Goal: Task Accomplishment & Management: Use online tool/utility

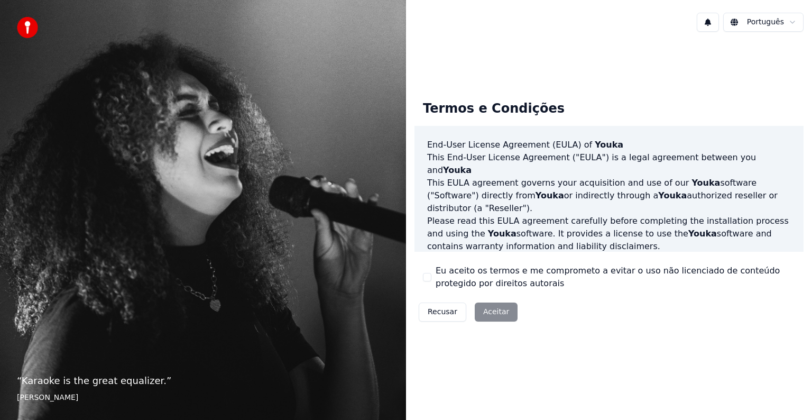
click at [433, 277] on div "Eu aceito os termos e me comprometo a evitar o uso não licenciado de conteúdo p…" at bounding box center [609, 276] width 372 height 25
click at [429, 279] on button "Eu aceito os termos e me comprometo a evitar o uso não licenciado de conteúdo p…" at bounding box center [427, 277] width 8 height 8
click at [503, 316] on button "Aceitar" at bounding box center [496, 311] width 43 height 19
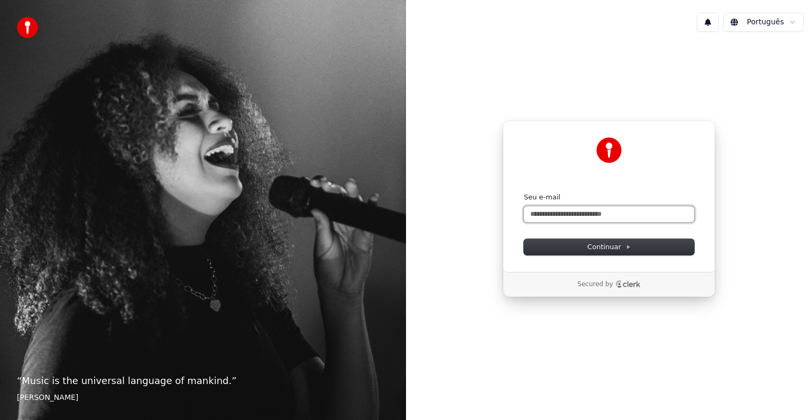
click at [623, 216] on input "Seu e-mail" at bounding box center [609, 214] width 170 height 16
click at [524, 192] on button "submit" at bounding box center [524, 192] width 0 height 0
type input "**********"
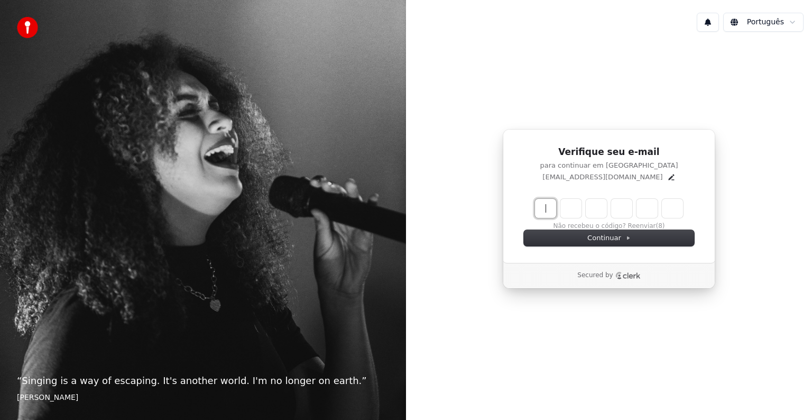
paste input "******"
type input "******"
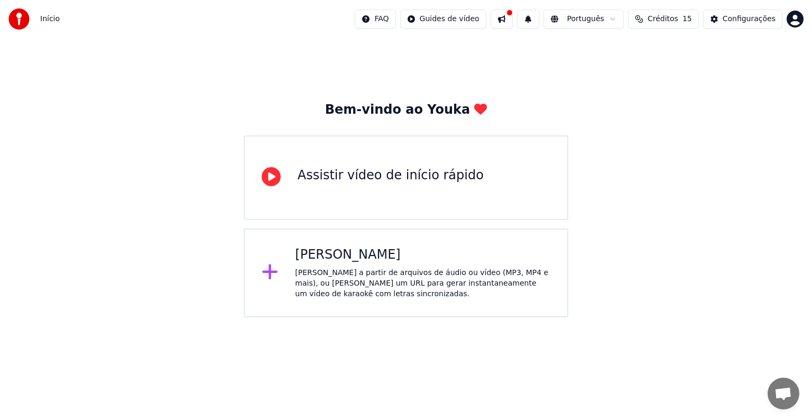
click at [315, 168] on div "Assistir vídeo de início rápido" at bounding box center [391, 175] width 186 height 17
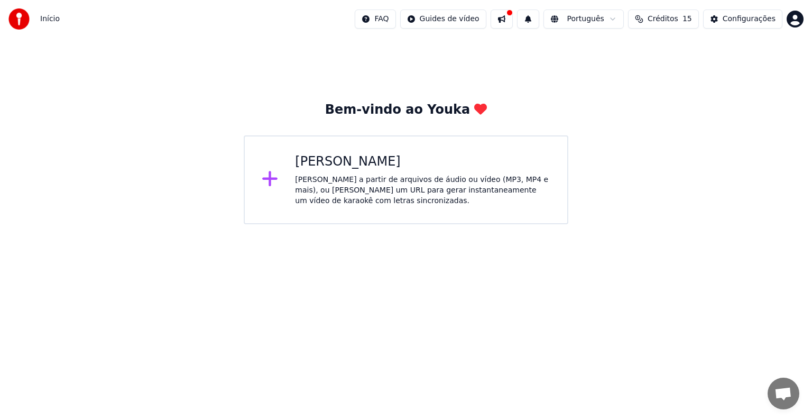
click at [357, 186] on div "[PERSON_NAME] a partir de arquivos de áudio ou vídeo (MP3, MP4 e mais), ou cole…" at bounding box center [422, 190] width 255 height 32
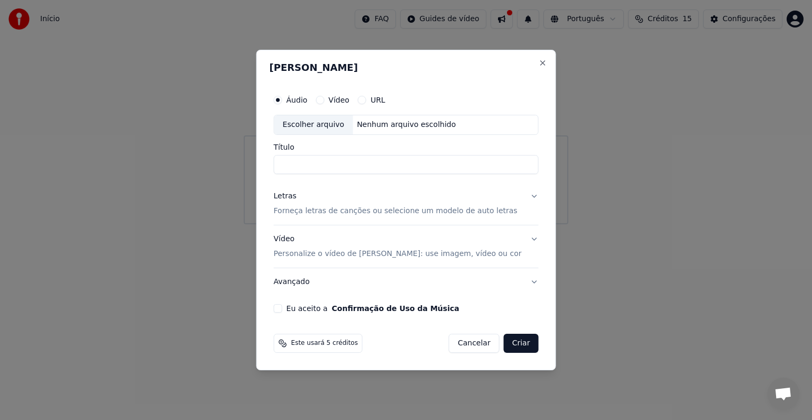
click at [359, 357] on div "Criar Karaokê Áudio Vídeo URL Escolher arquivo Nenhum arquivo escolhido Título …" at bounding box center [406, 210] width 300 height 320
click at [372, 351] on div "Este usará 5 créditos Cancelar Criar" at bounding box center [406, 343] width 265 height 19
click at [451, 128] on div "Escolher arquivo Nenhum arquivo escolhido" at bounding box center [406, 125] width 265 height 20
click at [323, 164] on input "Título" at bounding box center [406, 164] width 265 height 19
click at [332, 134] on div "Escolher arquivo Nenhum arquivo escolhido" at bounding box center [406, 125] width 265 height 20
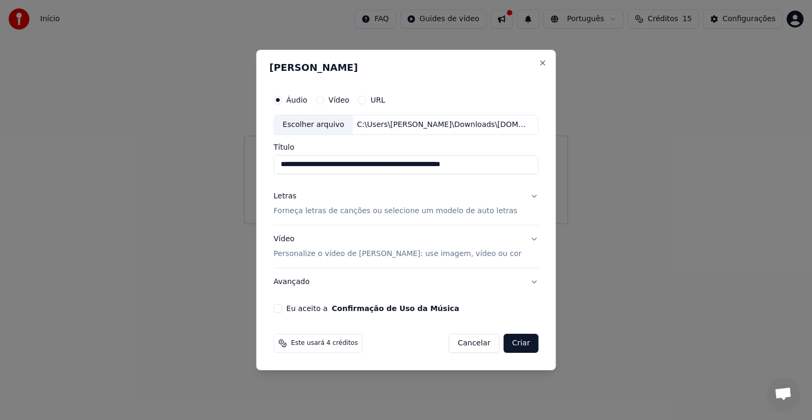
click at [500, 166] on input "**********" at bounding box center [406, 164] width 265 height 19
drag, startPoint x: 347, startPoint y: 161, endPoint x: 355, endPoint y: 158, distance: 8.8
click at [347, 161] on input "**********" at bounding box center [406, 164] width 265 height 19
type input "**********"
click at [486, 210] on p "Forneça letras de canções ou selecione um modelo de auto letras" at bounding box center [396, 211] width 244 height 11
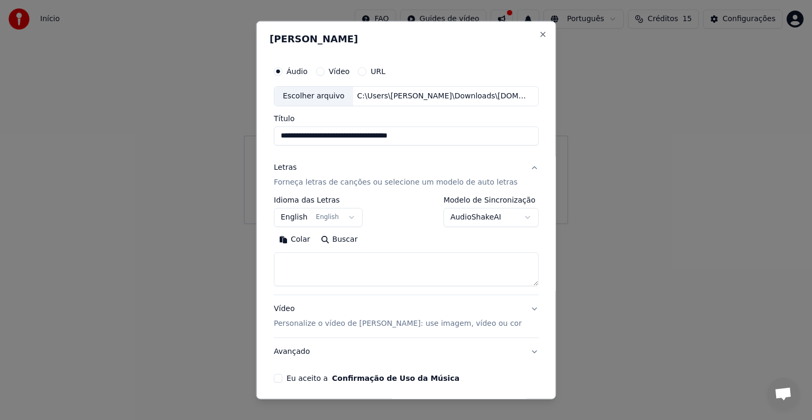
click at [491, 219] on body "**********" at bounding box center [406, 112] width 812 height 224
click at [492, 218] on body "**********" at bounding box center [406, 112] width 812 height 224
click at [345, 222] on button "English English" at bounding box center [318, 217] width 89 height 19
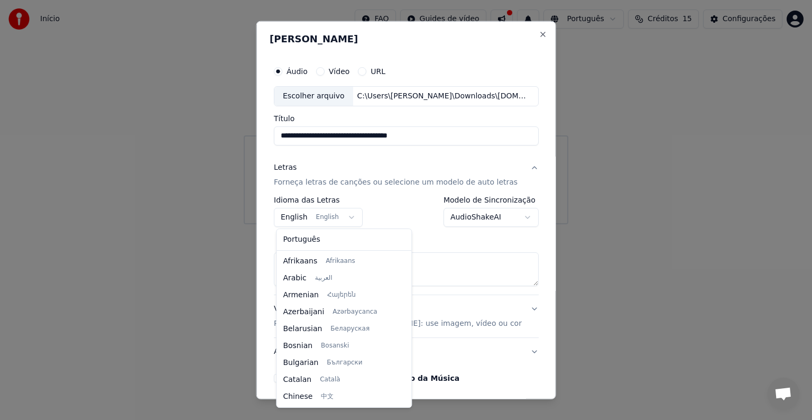
scroll to position [85, 0]
select select "**"
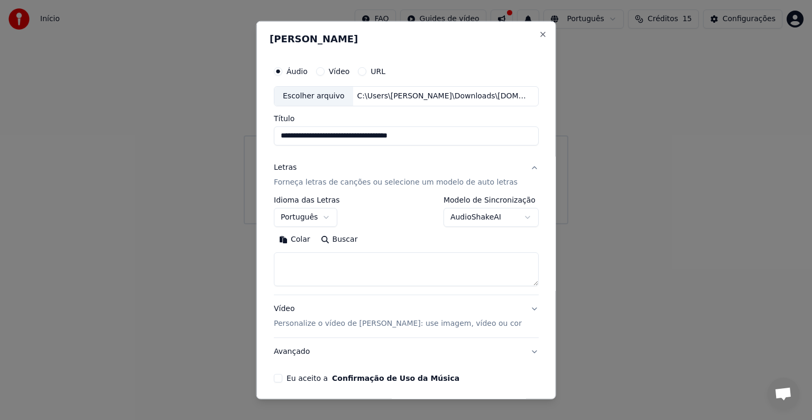
click at [300, 279] on textarea at bounding box center [406, 269] width 265 height 34
click at [305, 243] on button "Colar" at bounding box center [295, 239] width 42 height 17
click at [357, 268] on textarea at bounding box center [399, 269] width 251 height 34
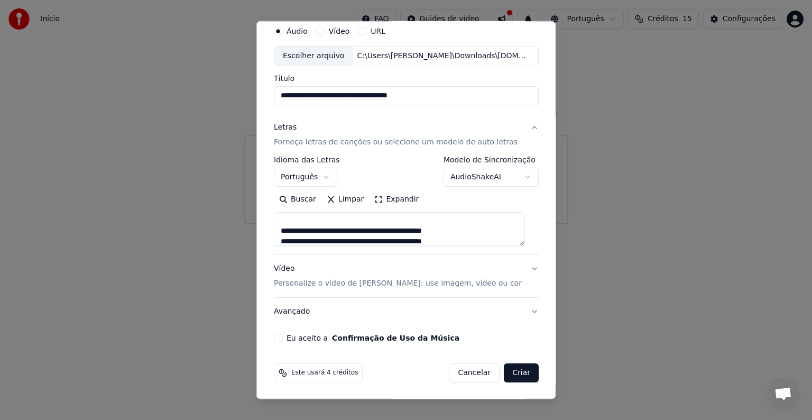
scroll to position [448, 0]
click at [294, 202] on button "Buscar" at bounding box center [298, 199] width 48 height 17
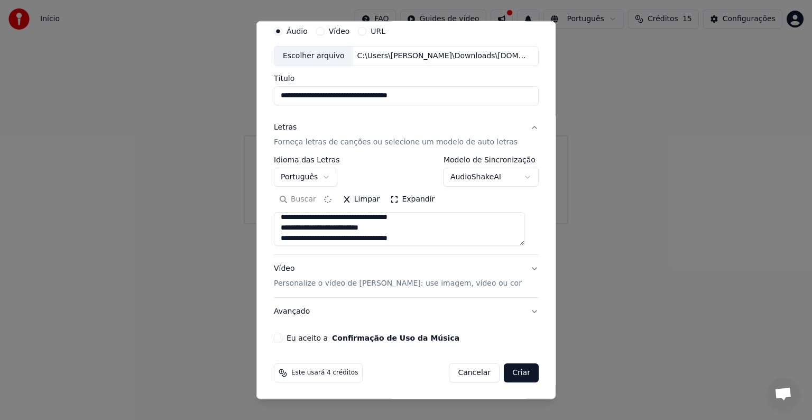
type textarea "**********"
click at [277, 342] on div "**********" at bounding box center [406, 181] width 273 height 330
click at [282, 341] on div "Eu aceito a Confirmação de Uso da Música" at bounding box center [406, 338] width 265 height 8
click at [281, 336] on button "Eu aceito a Confirmação de Uso da Música" at bounding box center [278, 338] width 8 height 8
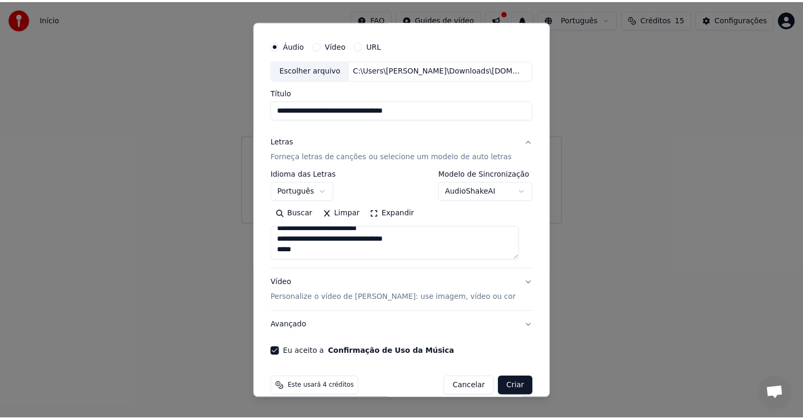
scroll to position [40, 0]
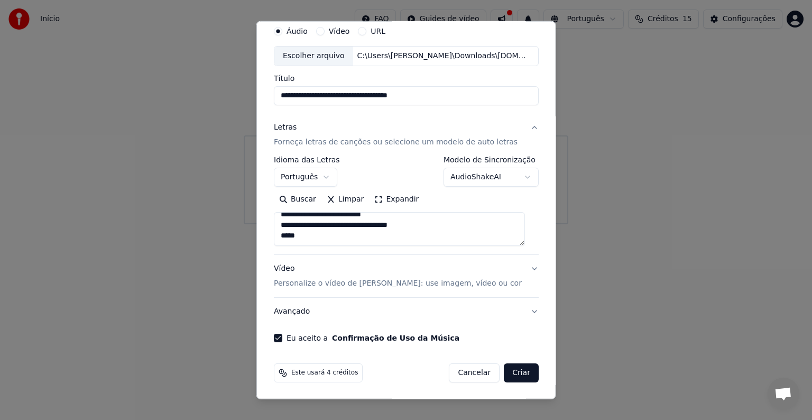
click at [518, 364] on button "Criar" at bounding box center [521, 372] width 35 height 19
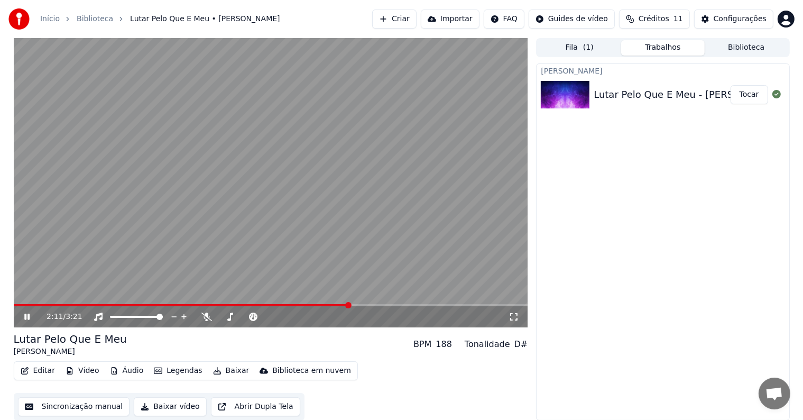
click at [26, 320] on icon at bounding box center [34, 316] width 25 height 8
click at [24, 319] on icon at bounding box center [27, 316] width 6 height 7
click at [24, 319] on icon at bounding box center [26, 317] width 5 height 6
click at [285, 306] on span at bounding box center [149, 305] width 271 height 2
click at [29, 316] on icon at bounding box center [27, 316] width 6 height 7
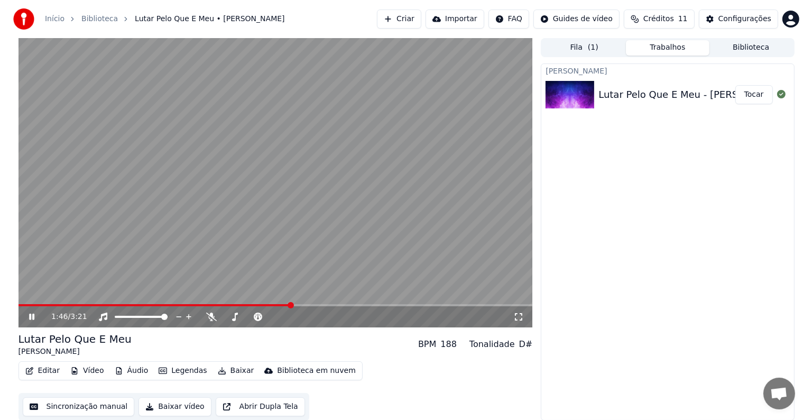
scroll to position [1, 0]
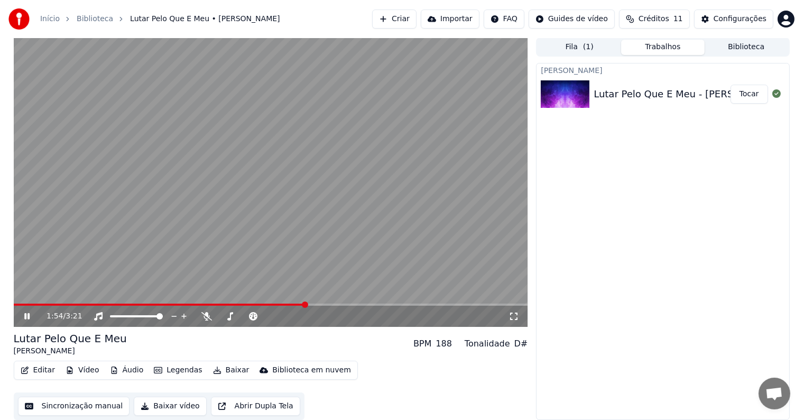
click at [27, 315] on icon at bounding box center [34, 316] width 25 height 8
click at [264, 340] on div "Lutar Pelo Que E Meu Charlie Brown Jr. BPM 188 Tonalidade D#" at bounding box center [271, 343] width 514 height 25
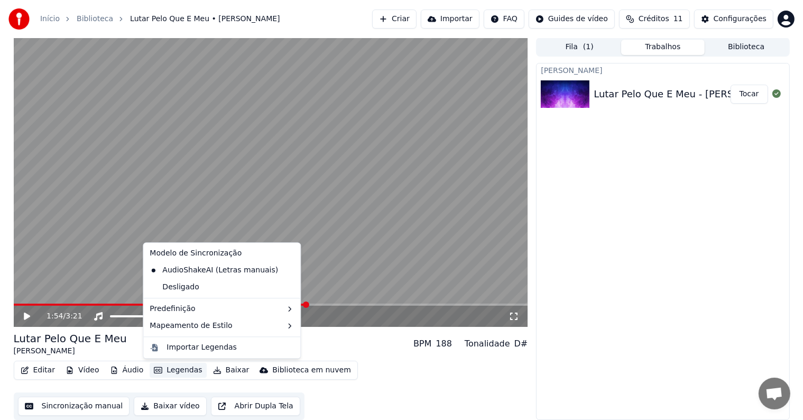
click at [181, 368] on button "Legendas" at bounding box center [178, 370] width 57 height 15
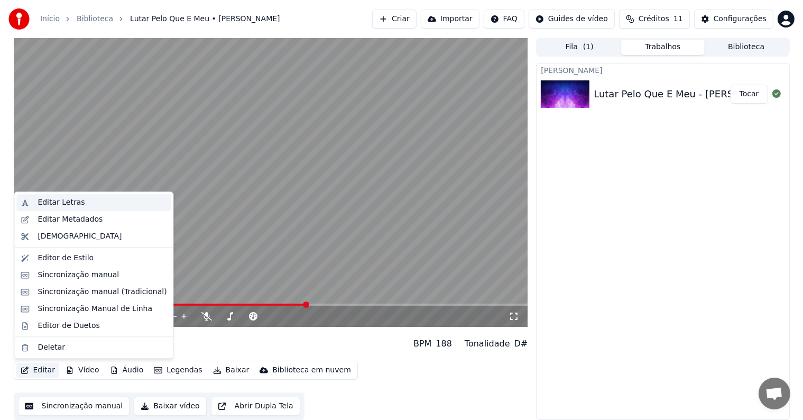
click at [109, 205] on div "Editar Letras" at bounding box center [102, 202] width 129 height 11
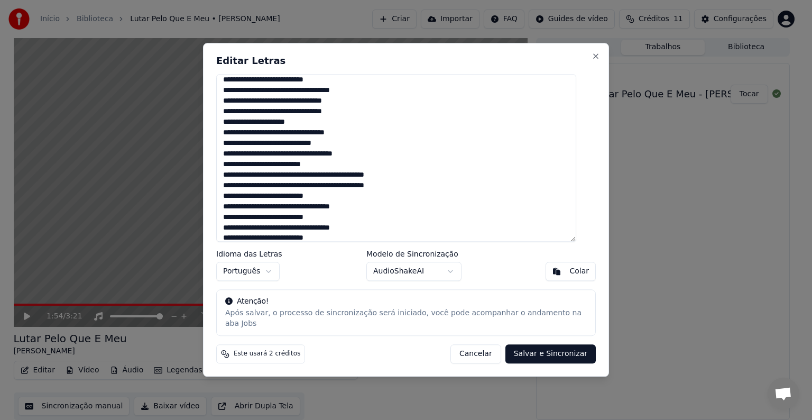
scroll to position [243, 0]
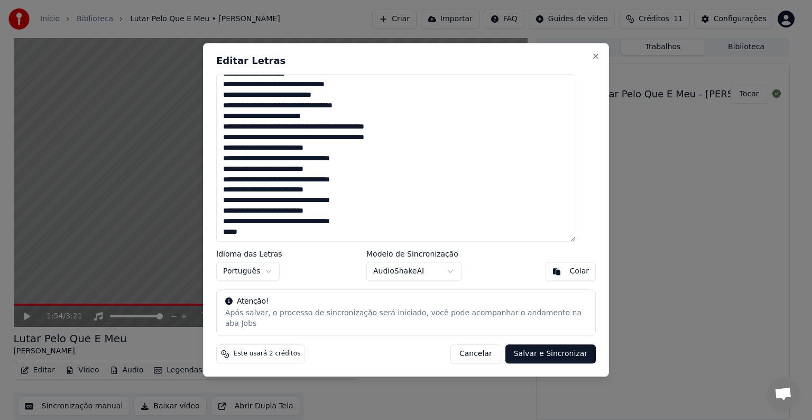
drag, startPoint x: 264, startPoint y: 238, endPoint x: 228, endPoint y: 239, distance: 35.4
click at [228, 239] on textarea at bounding box center [396, 158] width 360 height 168
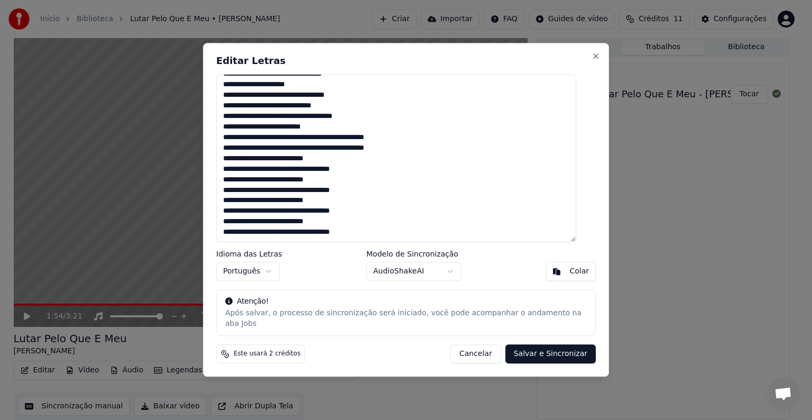
scroll to position [179, 0]
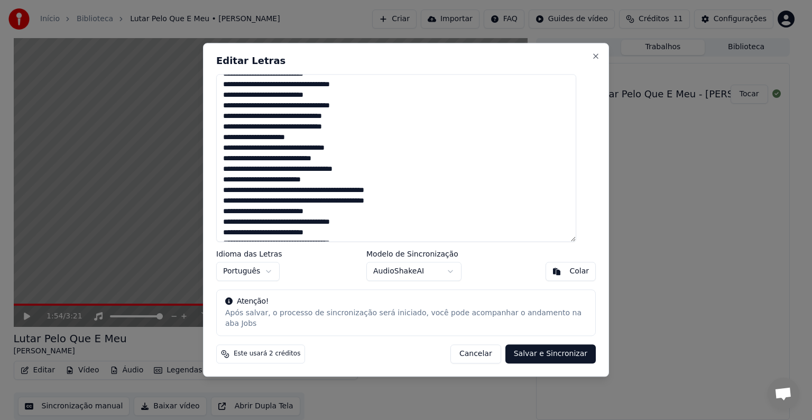
drag, startPoint x: 317, startPoint y: 147, endPoint x: 226, endPoint y: 124, distance: 93.3
click at [226, 124] on textarea at bounding box center [396, 158] width 360 height 168
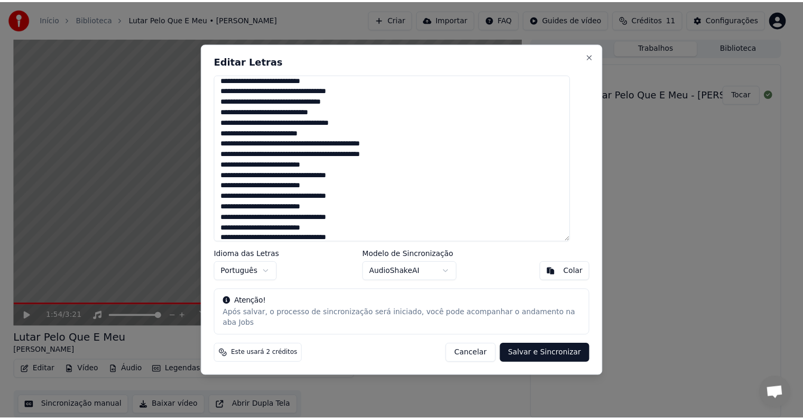
scroll to position [200, 0]
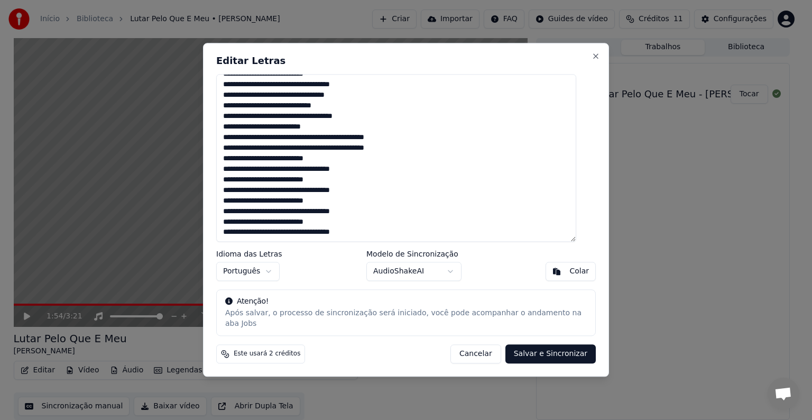
type textarea "**********"
click at [540, 347] on button "Salvar e Sincronizar" at bounding box center [550, 354] width 90 height 19
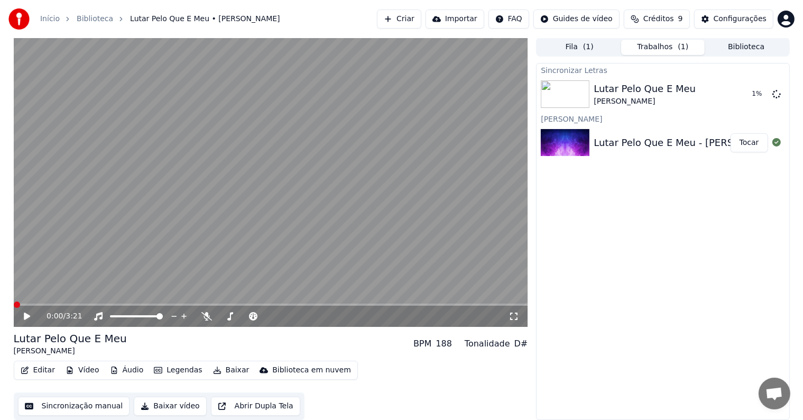
click at [14, 301] on span at bounding box center [17, 304] width 6 height 6
click at [24, 322] on div "0:00 / 3:21" at bounding box center [271, 316] width 514 height 21
click at [26, 318] on icon at bounding box center [27, 315] width 6 height 7
click at [23, 321] on div "0:40 / 3:21" at bounding box center [271, 316] width 514 height 21
click at [27, 317] on icon at bounding box center [34, 316] width 25 height 8
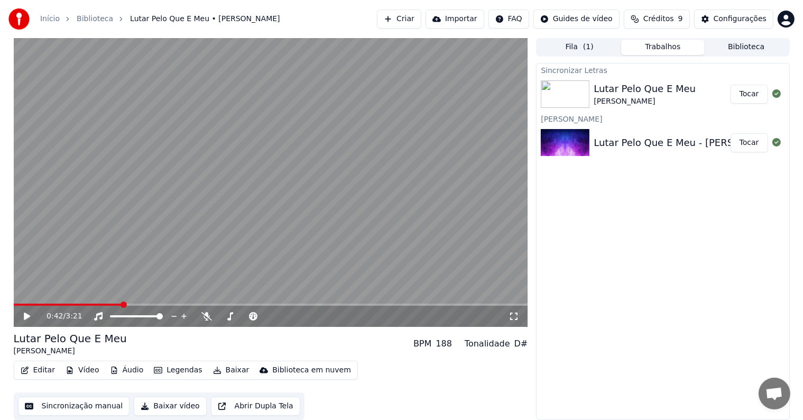
click at [753, 98] on button "Tocar" at bounding box center [750, 94] width 38 height 19
click at [295, 305] on span at bounding box center [271, 304] width 514 height 2
click at [335, 302] on video at bounding box center [271, 182] width 514 height 289
click at [349, 303] on span at bounding box center [271, 304] width 514 height 2
click at [330, 206] on video at bounding box center [271, 182] width 514 height 289
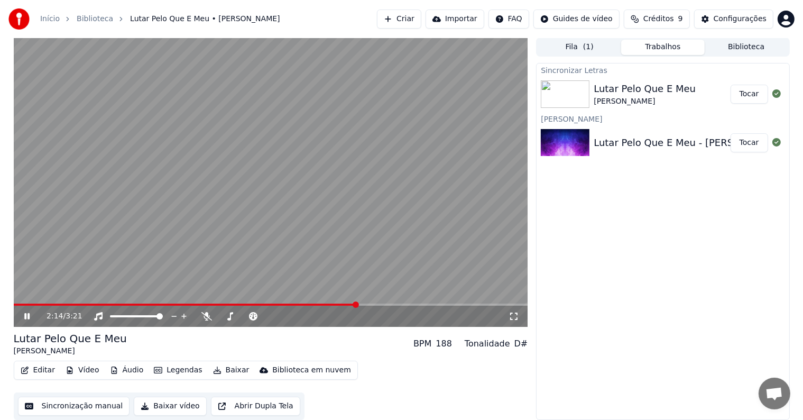
click at [385, 301] on video at bounding box center [271, 182] width 514 height 289
drag, startPoint x: 370, startPoint y: 235, endPoint x: 381, endPoint y: 241, distance: 12.1
click at [373, 236] on video at bounding box center [271, 182] width 514 height 289
click at [395, 302] on video at bounding box center [271, 182] width 514 height 289
click at [394, 305] on span at bounding box center [271, 304] width 514 height 2
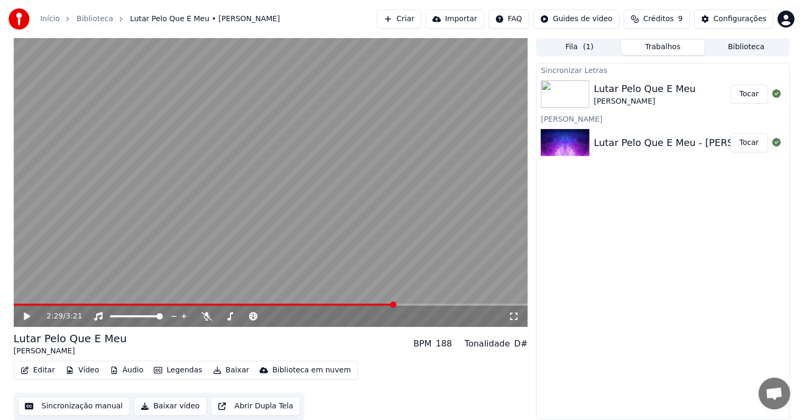
click at [353, 226] on video at bounding box center [271, 182] width 514 height 289
click at [294, 305] on span at bounding box center [154, 304] width 281 height 2
click at [295, 305] on span at bounding box center [154, 304] width 281 height 2
click at [297, 302] on span at bounding box center [295, 304] width 6 height 6
click at [300, 298] on video at bounding box center [271, 182] width 514 height 289
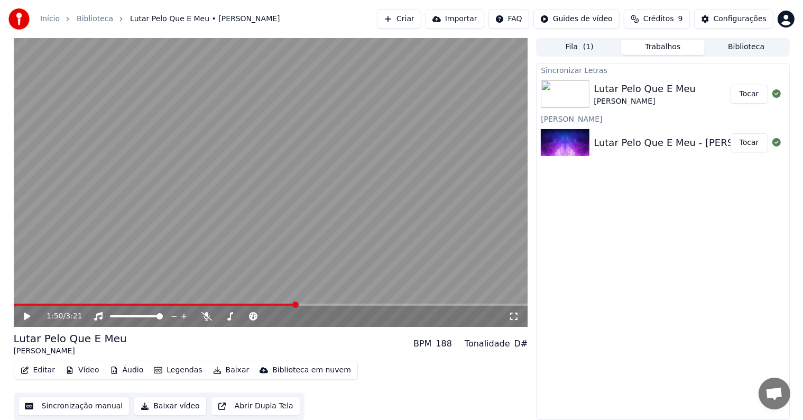
click at [32, 316] on icon at bounding box center [34, 316] width 25 height 8
click at [78, 404] on button "Sincronização manual" at bounding box center [74, 406] width 112 height 19
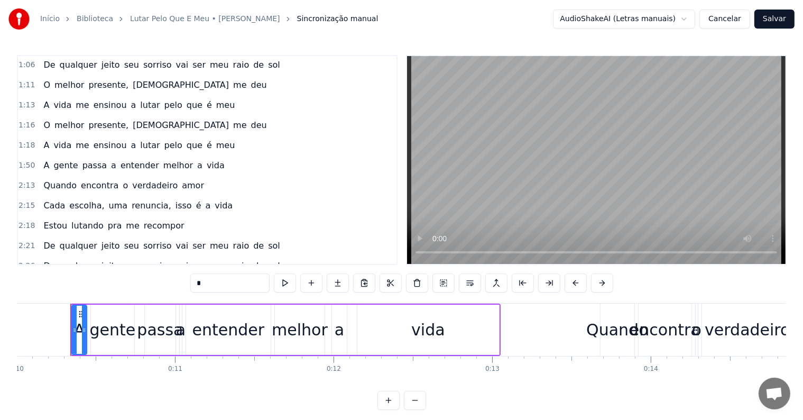
scroll to position [317, 0]
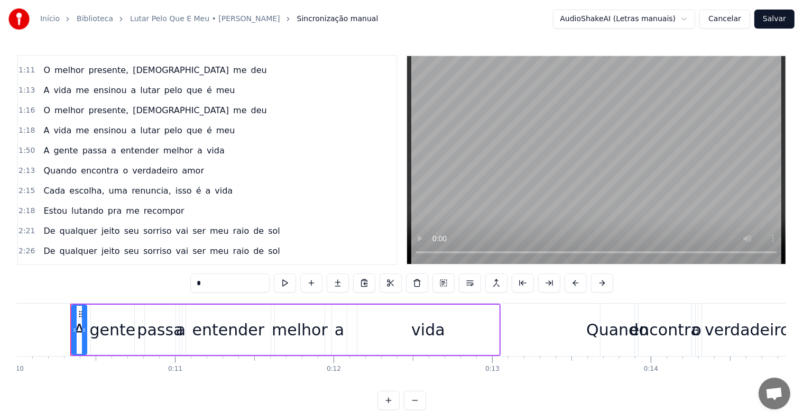
click at [27, 145] on span "1:50" at bounding box center [27, 150] width 16 height 11
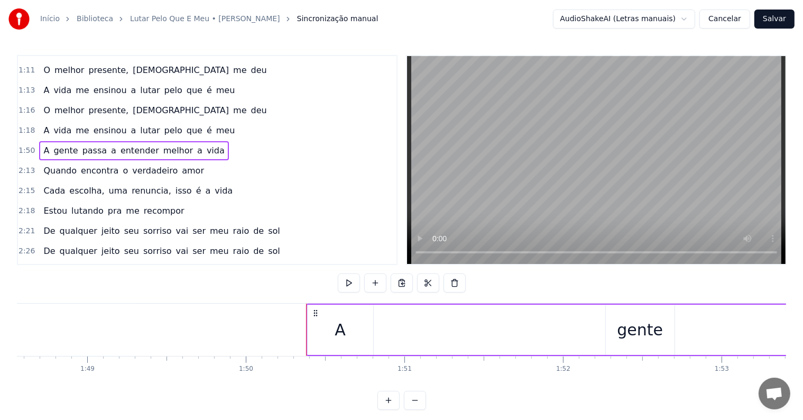
click at [23, 145] on span "1:50" at bounding box center [27, 150] width 16 height 11
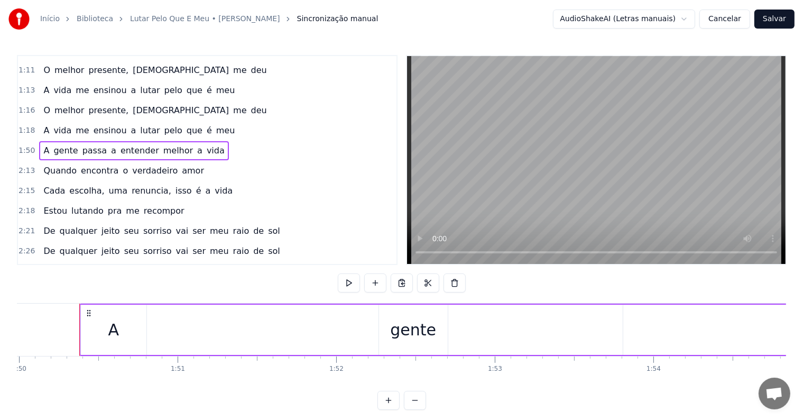
scroll to position [0, 17453]
click at [23, 145] on span "1:50" at bounding box center [27, 150] width 16 height 11
click at [78, 313] on circle at bounding box center [78, 312] width 1 height 1
click at [12, 133] on div "Início Biblioteca Lutar Pelo Que E Meu • Charlie Brown Jr. Sincronização manual…" at bounding box center [401, 205] width 803 height 410
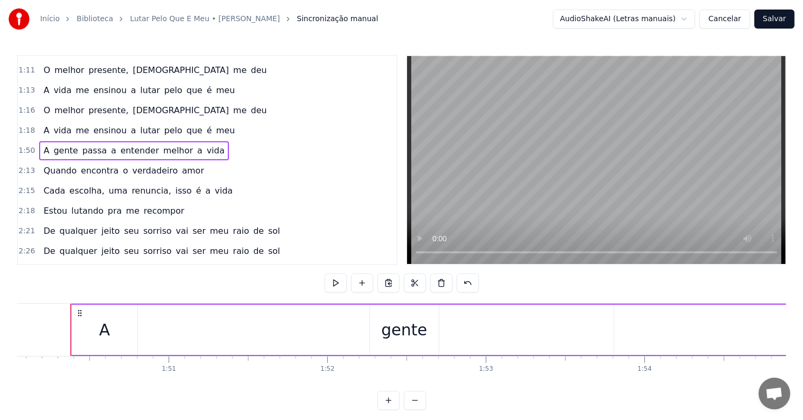
click at [26, 145] on span "1:50" at bounding box center [27, 150] width 16 height 11
drag, startPoint x: 26, startPoint y: 138, endPoint x: 32, endPoint y: 134, distance: 6.9
click at [25, 145] on span "1:50" at bounding box center [27, 150] width 16 height 11
click at [54, 144] on span "gente" at bounding box center [65, 150] width 26 height 12
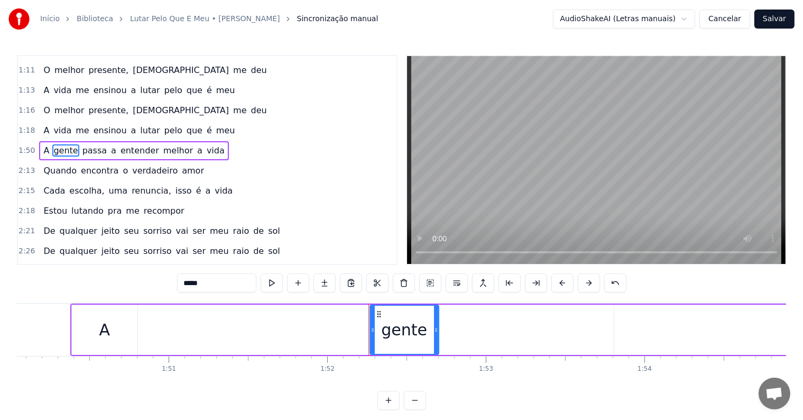
scroll to position [294, 0]
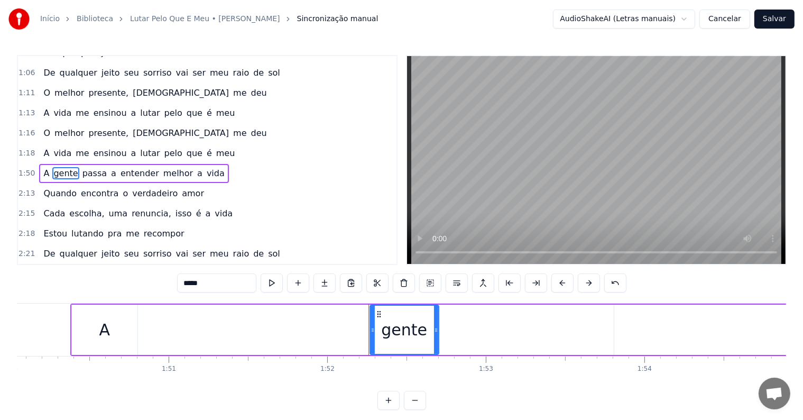
click at [42, 167] on span "A" at bounding box center [46, 173] width 8 height 12
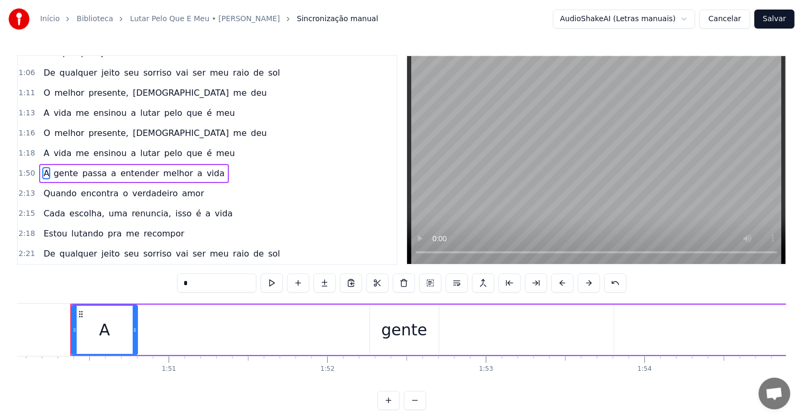
click at [385, 330] on div "gente" at bounding box center [404, 330] width 46 height 24
type input "*****"
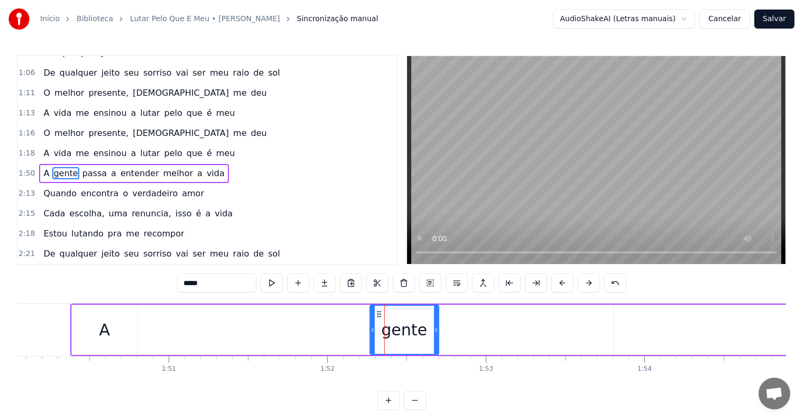
drag, startPoint x: 398, startPoint y: 328, endPoint x: 478, endPoint y: 334, distance: 81.1
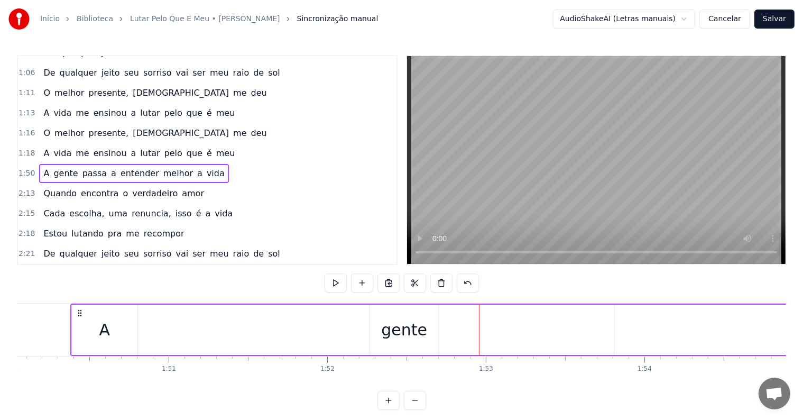
click at [412, 333] on div "gente" at bounding box center [404, 330] width 46 height 24
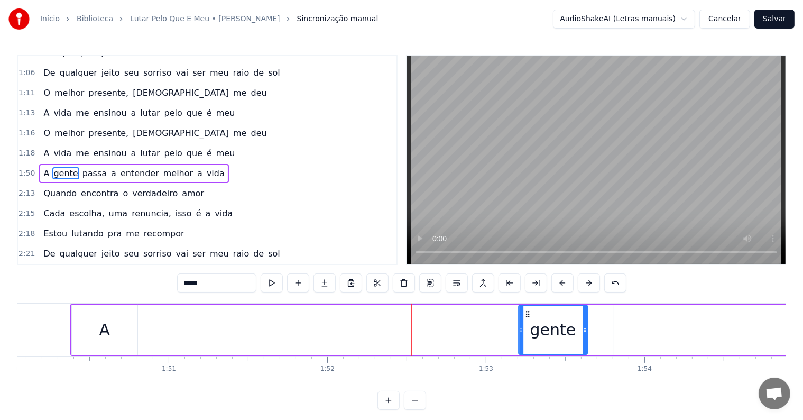
drag, startPoint x: 379, startPoint y: 314, endPoint x: 429, endPoint y: 311, distance: 50.3
click at [533, 317] on div "gente" at bounding box center [553, 330] width 68 height 48
click at [106, 329] on div "A" at bounding box center [104, 330] width 11 height 24
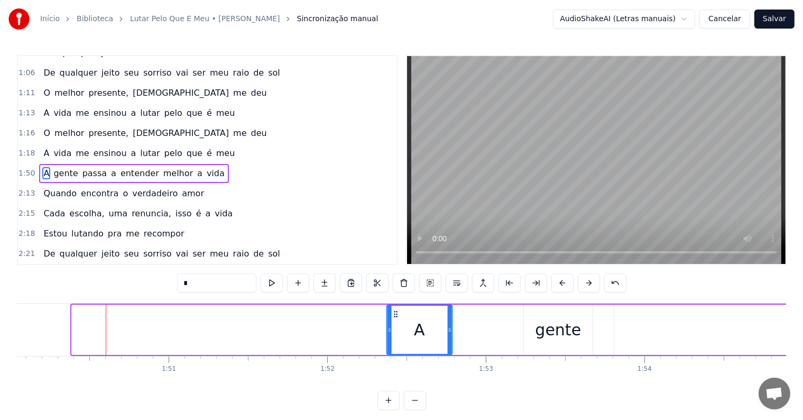
drag, startPoint x: 81, startPoint y: 314, endPoint x: 396, endPoint y: 315, distance: 315.1
click at [396, 315] on icon at bounding box center [396, 314] width 8 height 8
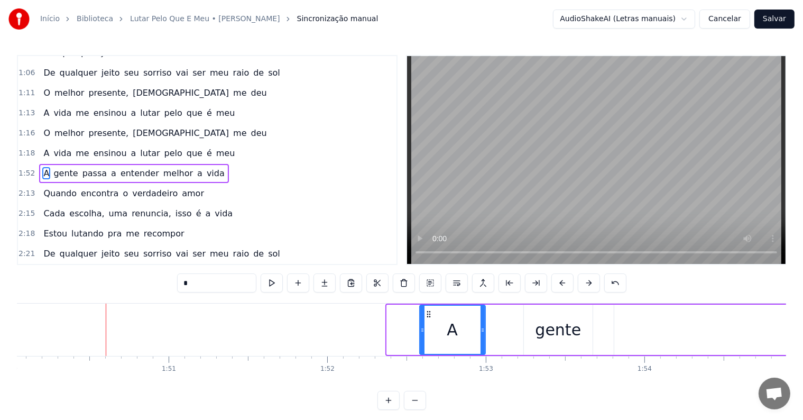
drag, startPoint x: 397, startPoint y: 315, endPoint x: 430, endPoint y: 313, distance: 32.8
click at [430, 313] on icon at bounding box center [429, 314] width 8 height 8
click at [119, 167] on span "entender" at bounding box center [139, 173] width 41 height 12
type input "********"
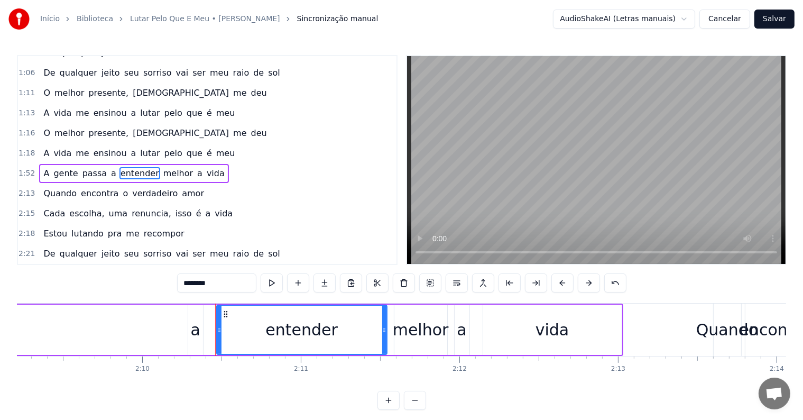
click at [25, 168] on span "1:52" at bounding box center [27, 173] width 16 height 11
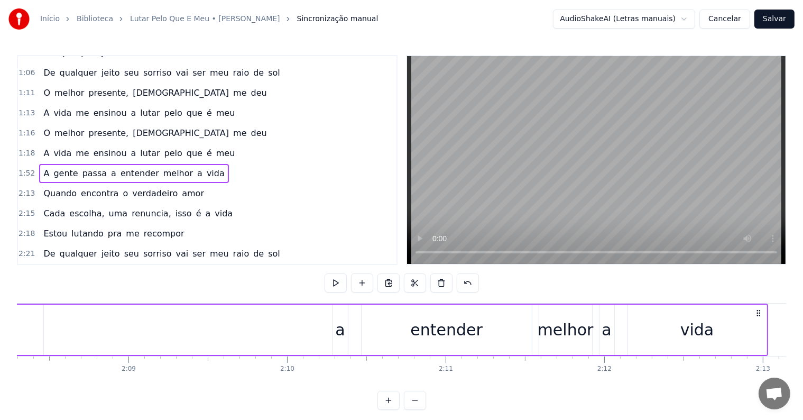
click at [24, 168] on span "1:52" at bounding box center [27, 173] width 16 height 11
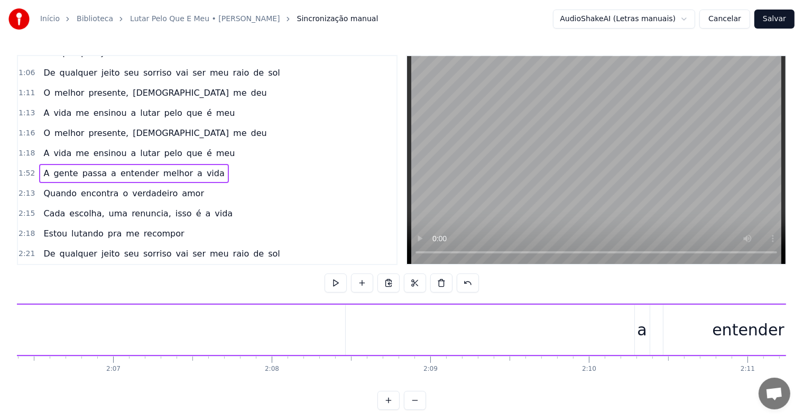
click at [24, 168] on span "1:52" at bounding box center [27, 173] width 16 height 11
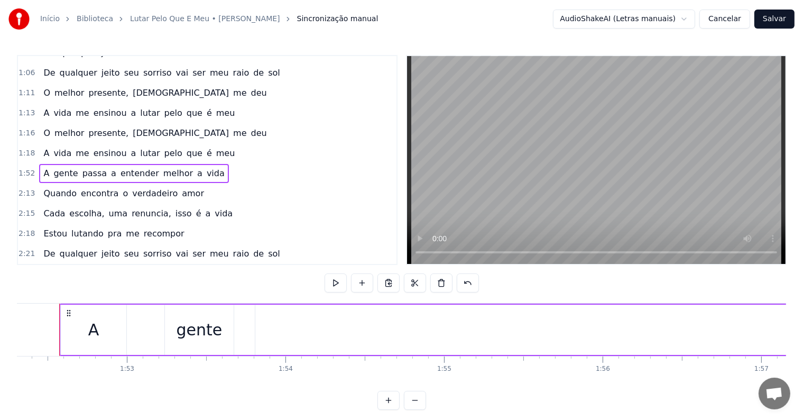
scroll to position [0, 17802]
click at [206, 321] on div "gente" at bounding box center [210, 330] width 46 height 24
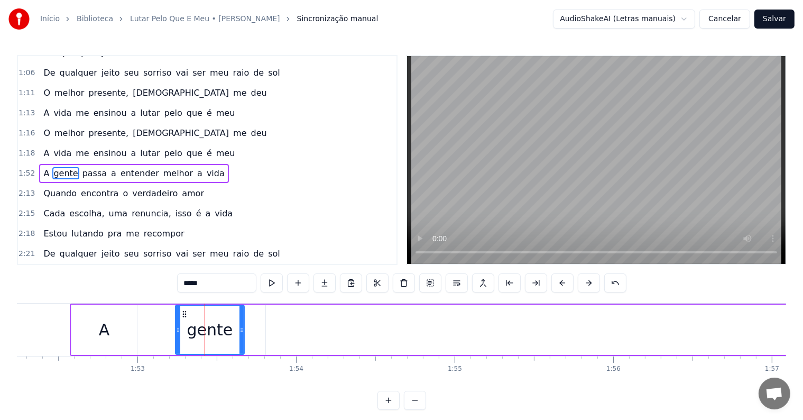
click at [113, 324] on div "A" at bounding box center [104, 330] width 66 height 50
type input "*"
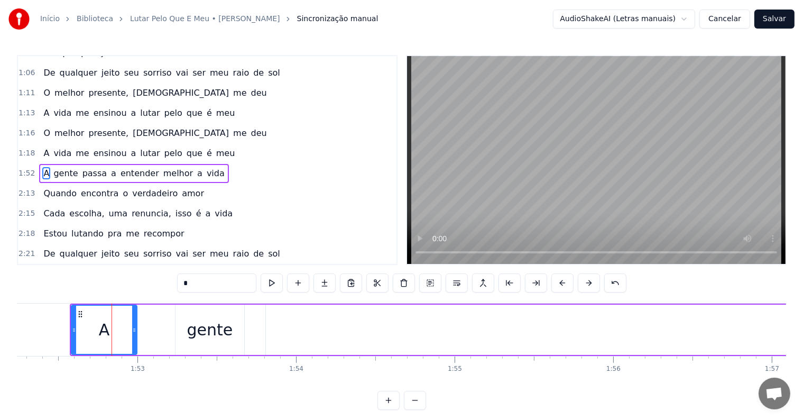
drag, startPoint x: 76, startPoint y: 314, endPoint x: 93, endPoint y: 315, distance: 16.9
click at [77, 314] on icon at bounding box center [80, 314] width 8 height 8
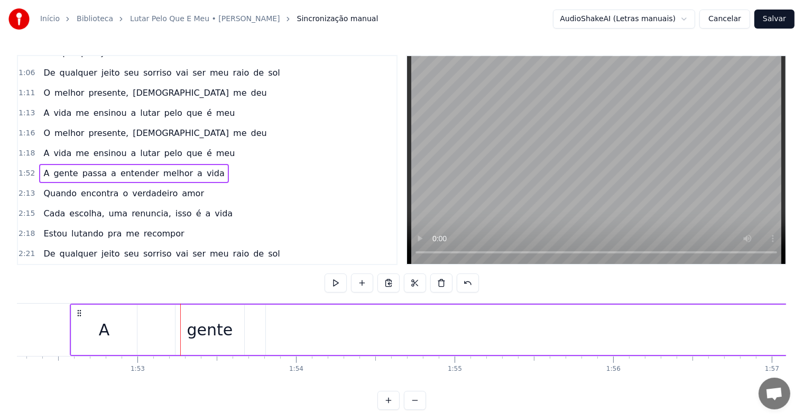
click at [82, 312] on icon at bounding box center [79, 313] width 8 height 8
click at [76, 313] on icon at bounding box center [79, 313] width 8 height 8
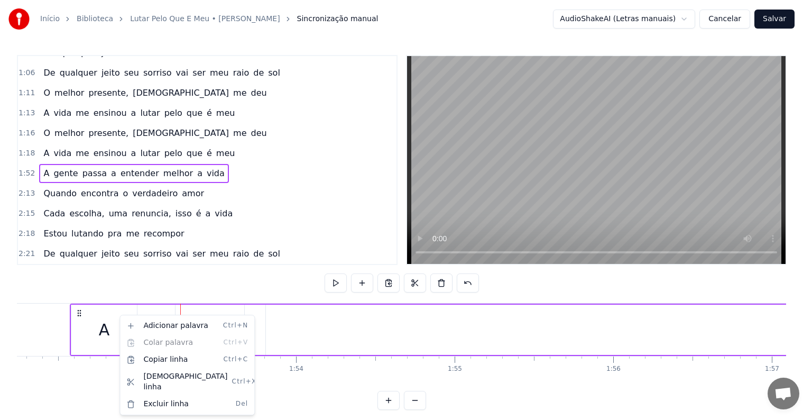
click at [99, 324] on html "Início Biblioteca Lutar Pelo Que E Meu • Charlie Brown Jr. Sincronização manual…" at bounding box center [406, 213] width 812 height 427
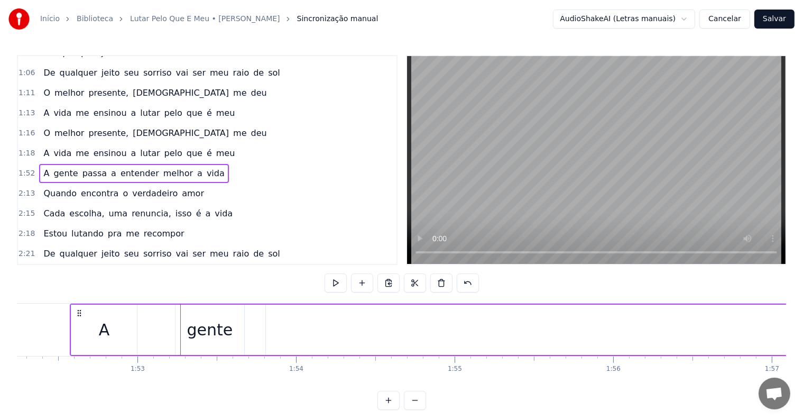
click at [384, 406] on button at bounding box center [388, 400] width 22 height 19
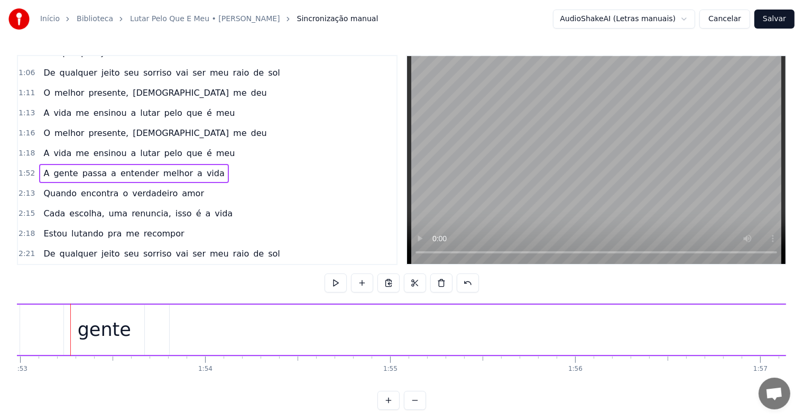
click at [423, 407] on button at bounding box center [415, 400] width 22 height 19
drag, startPoint x: 106, startPoint y: 327, endPoint x: 254, endPoint y: 342, distance: 148.2
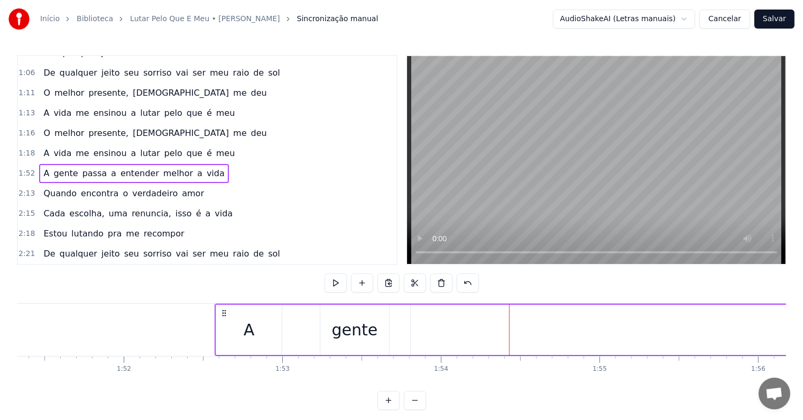
scroll to position [0, 17621]
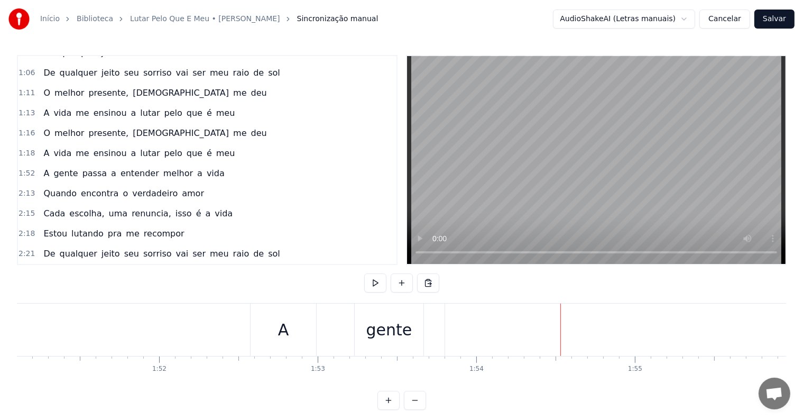
drag, startPoint x: 287, startPoint y: 334, endPoint x: 292, endPoint y: 334, distance: 5.3
click at [290, 334] on div "A" at bounding box center [284, 329] width 66 height 52
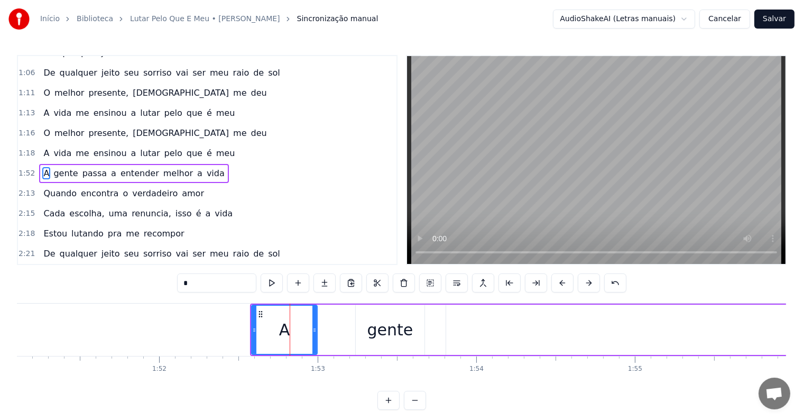
drag, startPoint x: 278, startPoint y: 330, endPoint x: 297, endPoint y: 315, distance: 24.9
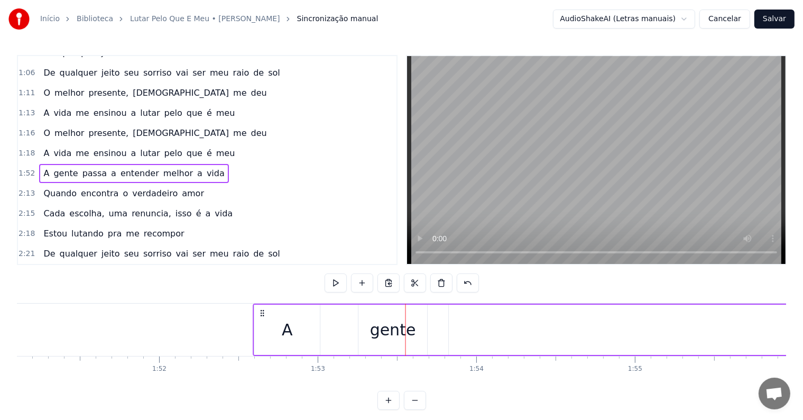
click at [260, 310] on icon at bounding box center [263, 313] width 8 height 8
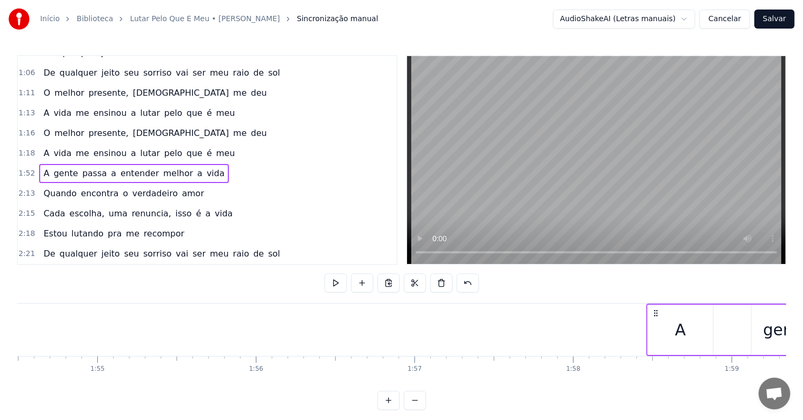
scroll to position [0, 18168]
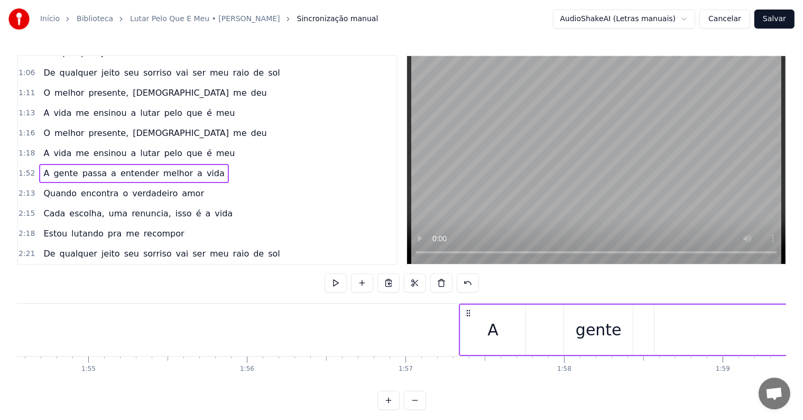
drag, startPoint x: 260, startPoint y: 310, endPoint x: 465, endPoint y: 322, distance: 205.5
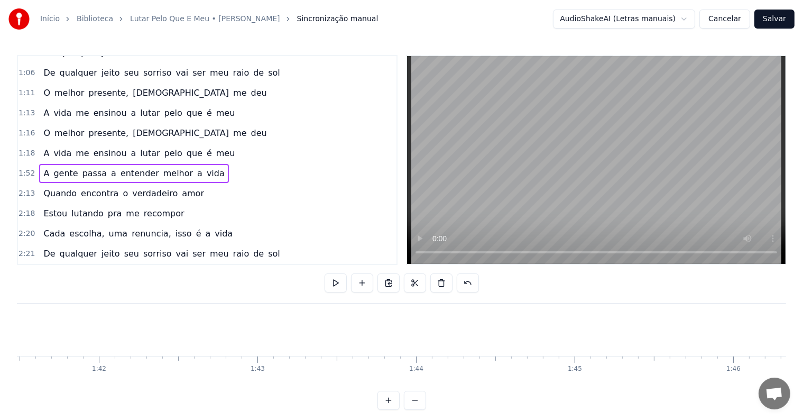
scroll to position [0, 16114]
click at [733, 22] on button "Cancelar" at bounding box center [724, 19] width 51 height 19
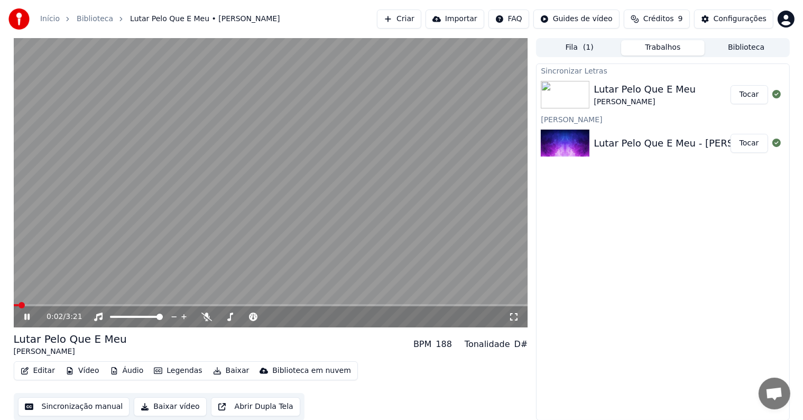
click at [597, 151] on div "Lutar Pelo Que E Meu - Charlie Brown Jr. Tocar" at bounding box center [663, 143] width 252 height 36
click at [741, 146] on button "Tocar" at bounding box center [750, 143] width 38 height 19
click at [260, 300] on video at bounding box center [271, 182] width 514 height 289
click at [262, 304] on span at bounding box center [271, 305] width 514 height 2
click at [273, 247] on video at bounding box center [271, 182] width 514 height 289
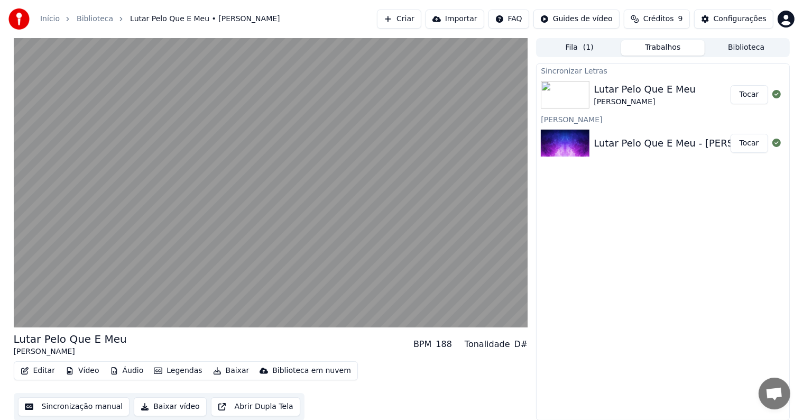
click at [315, 340] on div "Lutar Pelo Que E Meu Charlie Brown Jr. BPM 188 Tonalidade D#" at bounding box center [271, 343] width 514 height 25
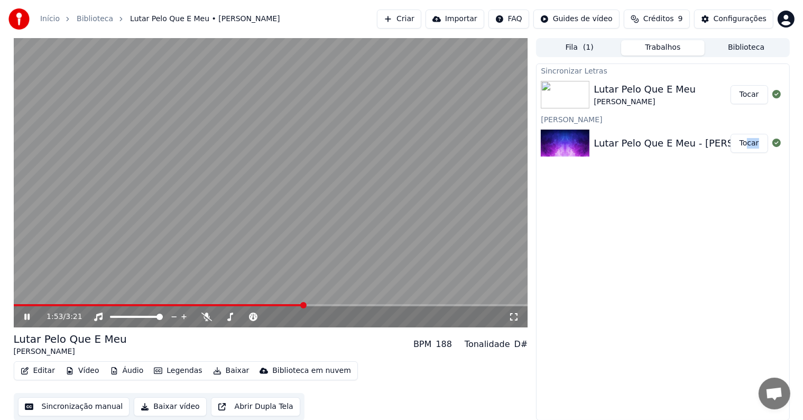
click at [751, 145] on div "Lutar Pelo Que E Meu - Charlie Brown Jr. Tocar" at bounding box center [663, 143] width 252 height 36
click at [753, 142] on button "Tocar" at bounding box center [750, 143] width 38 height 19
click at [274, 303] on div "0:02 / 3:21" at bounding box center [271, 182] width 514 height 289
click at [275, 304] on span at bounding box center [271, 305] width 514 height 2
click at [297, 247] on video at bounding box center [271, 182] width 514 height 289
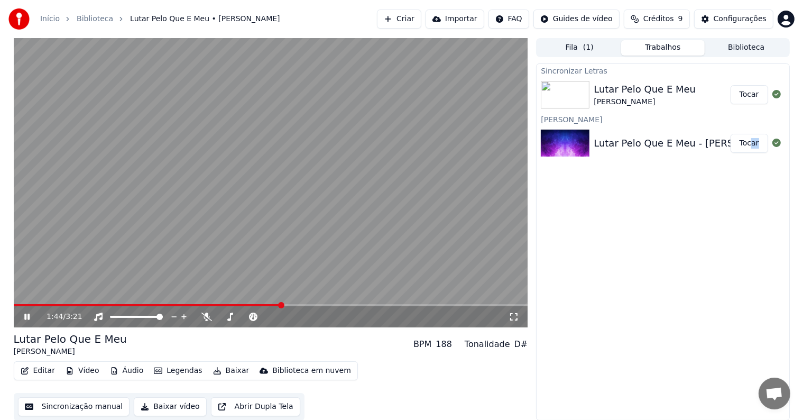
click at [300, 304] on span at bounding box center [271, 305] width 514 height 2
click at [292, 303] on div "1:53 / 3:21" at bounding box center [271, 182] width 514 height 289
click at [650, 91] on div "Lutar Pelo Que E Meu" at bounding box center [645, 89] width 102 height 15
click at [590, 53] on button "Fila ( 1 )" at bounding box center [580, 47] width 84 height 15
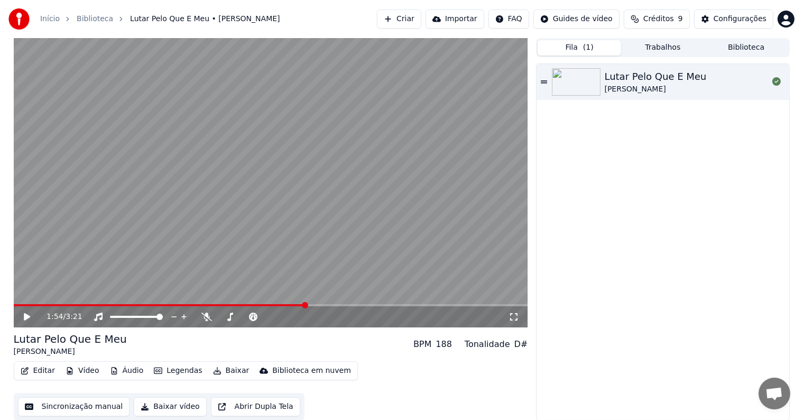
click at [660, 54] on div "Fila ( 1 ) Trabalhos Biblioteca" at bounding box center [662, 47] width 253 height 19
click at [660, 54] on button "Trabalhos" at bounding box center [663, 47] width 84 height 15
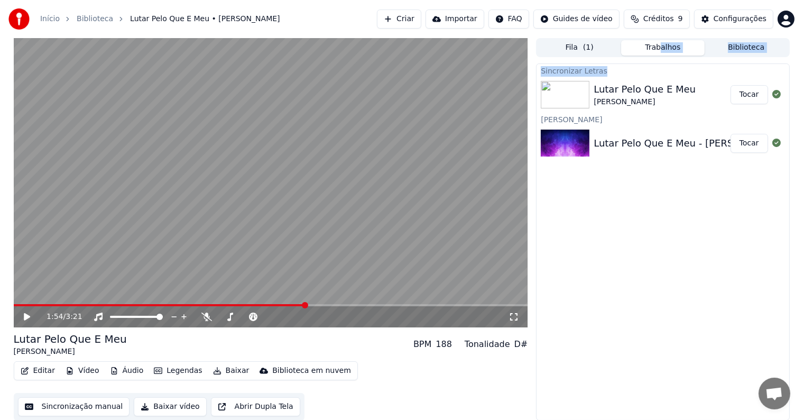
click at [665, 66] on div "Fila ( 1 ) Trabalhos Biblioteca Sincronizar Letras Lutar Pelo Que E Meu Charlie…" at bounding box center [662, 229] width 253 height 382
click at [669, 131] on div "Lutar Pelo Que E Meu - Charlie Brown Jr. Tocar" at bounding box center [663, 143] width 252 height 36
click at [170, 373] on button "Legendas" at bounding box center [178, 370] width 57 height 15
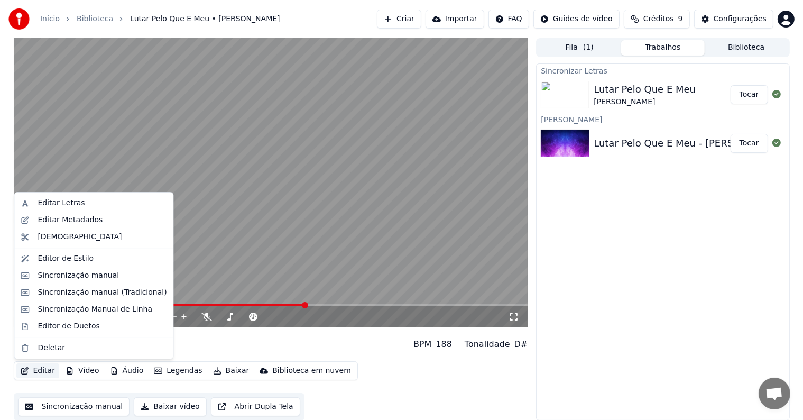
click at [43, 374] on button "Editar" at bounding box center [37, 370] width 43 height 15
click at [81, 309] on div "Sincronização Manual de Linha" at bounding box center [95, 309] width 115 height 11
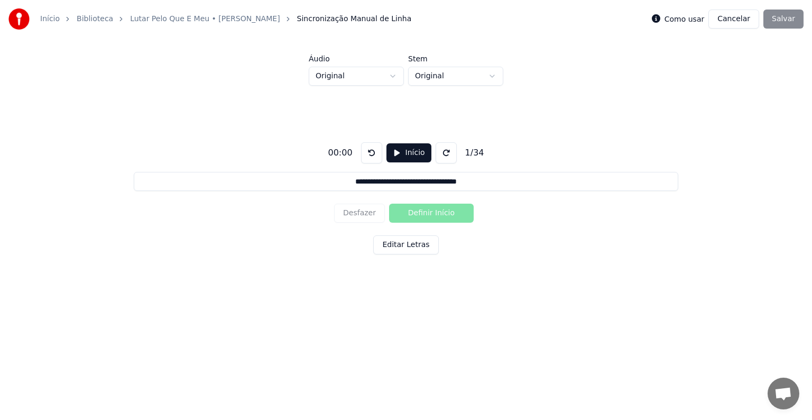
click at [748, 17] on button "Cancelar" at bounding box center [733, 19] width 51 height 19
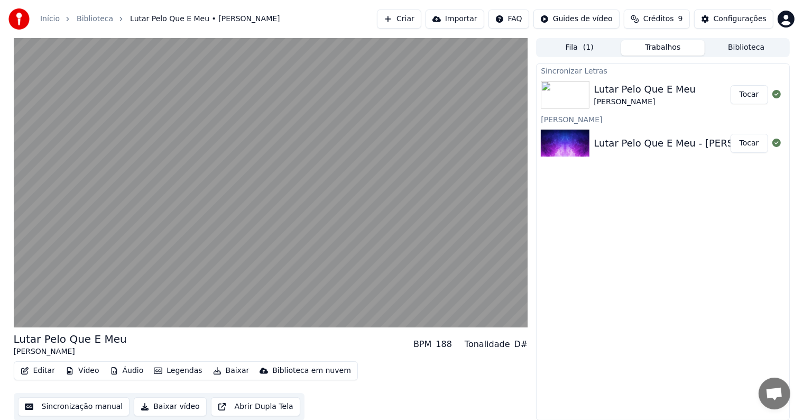
click at [35, 370] on button "Editar" at bounding box center [37, 370] width 43 height 15
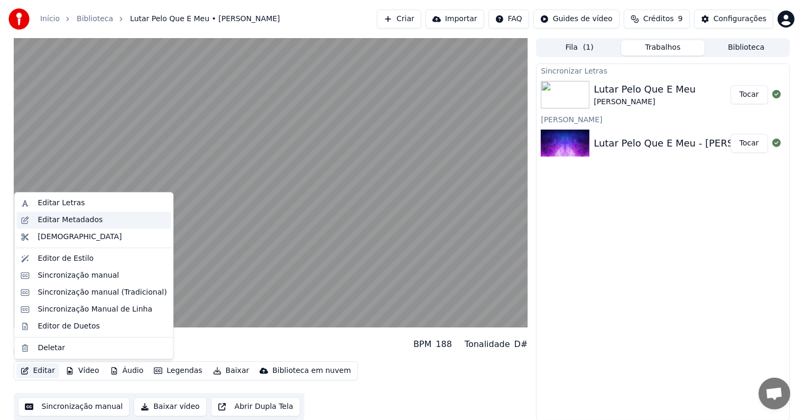
click at [78, 222] on div "Editar Metadados" at bounding box center [70, 220] width 65 height 11
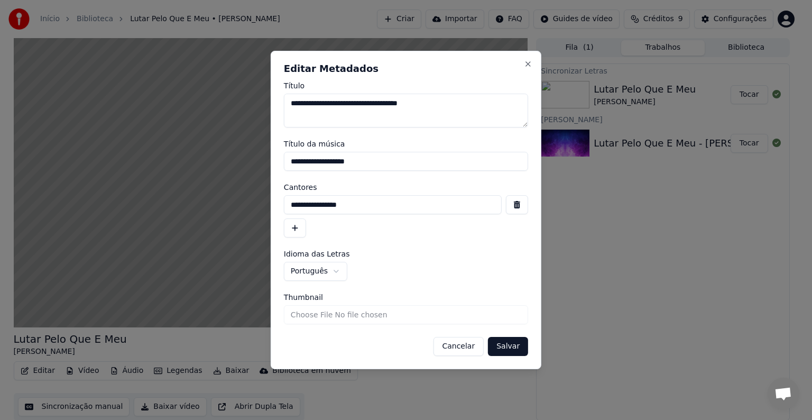
click at [446, 342] on button "Cancelar" at bounding box center [458, 346] width 51 height 19
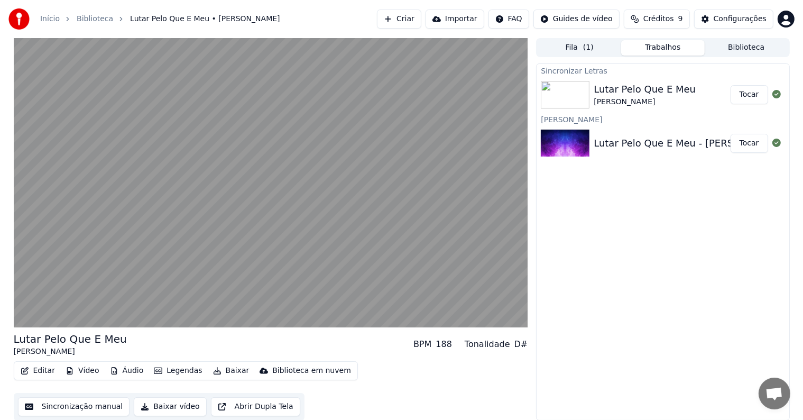
scroll to position [1, 0]
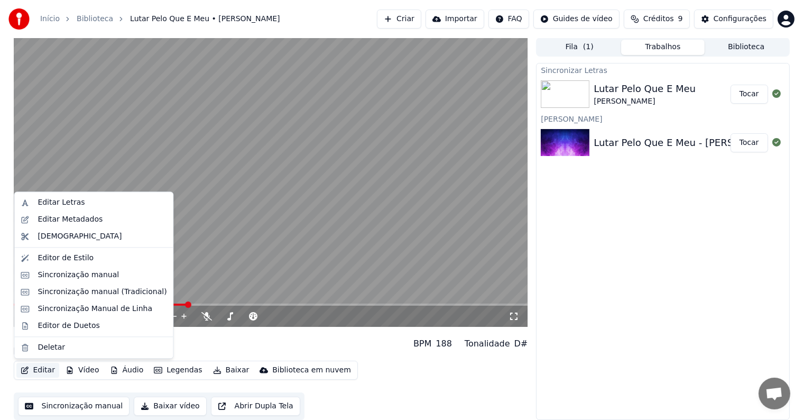
click at [30, 368] on button "Editar" at bounding box center [37, 370] width 43 height 15
click at [85, 224] on div "Editar Metadados" at bounding box center [70, 219] width 65 height 11
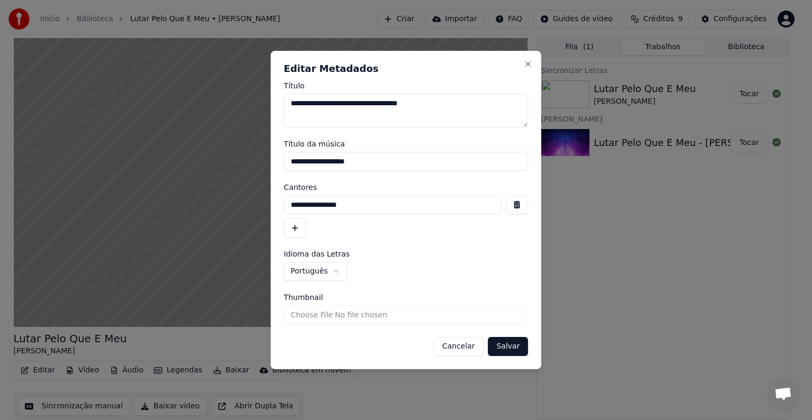
click at [461, 347] on button "Cancelar" at bounding box center [458, 346] width 51 height 19
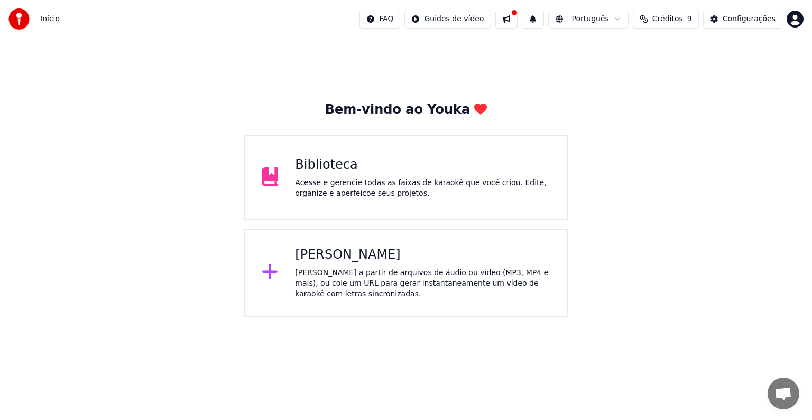
click at [613, 85] on div "Bem-vindo ao Youka Biblioteca Acesse e gerencie todas as faixas de karaokê que …" at bounding box center [406, 177] width 812 height 279
click at [691, 22] on button "Créditos 9" at bounding box center [666, 19] width 66 height 19
click at [622, 74] on td "15" at bounding box center [617, 70] width 49 height 19
click at [624, 72] on td "15" at bounding box center [617, 70] width 49 height 19
drag, startPoint x: 630, startPoint y: 68, endPoint x: 616, endPoint y: 71, distance: 14.6
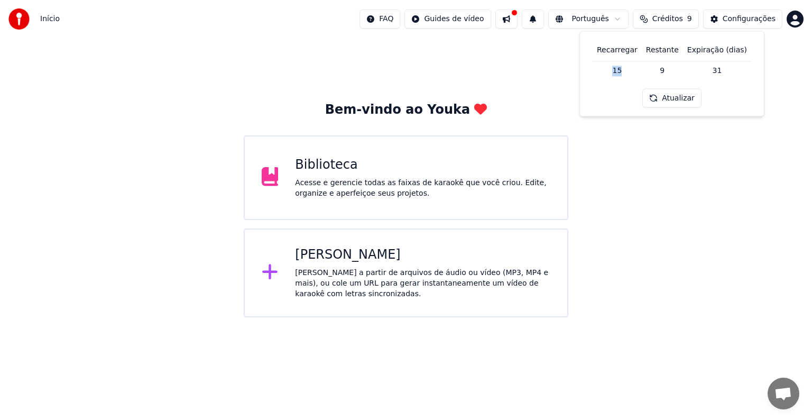
click at [616, 71] on td "15" at bounding box center [617, 70] width 49 height 19
click at [658, 66] on td "9" at bounding box center [662, 70] width 41 height 19
click at [672, 64] on td "9" at bounding box center [662, 70] width 41 height 19
drag, startPoint x: 733, startPoint y: 72, endPoint x: 690, endPoint y: 91, distance: 46.9
click at [731, 72] on td "31" at bounding box center [717, 70] width 68 height 19
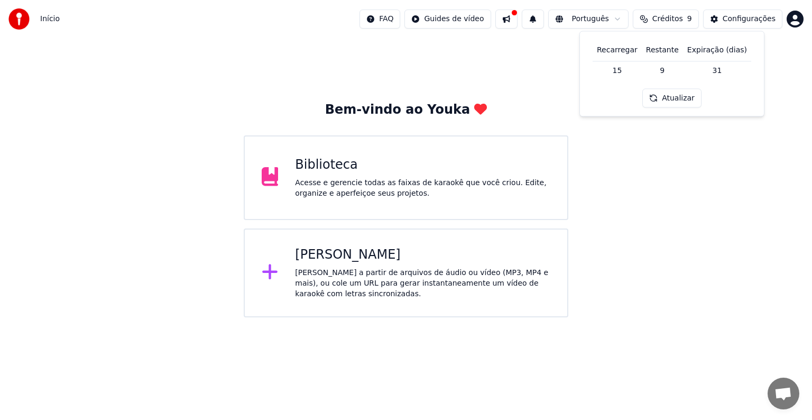
click at [686, 94] on button "Atualizar" at bounding box center [671, 98] width 59 height 19
click at [687, 93] on button "Atualizar" at bounding box center [671, 98] width 59 height 19
click at [736, 19] on div "Configurações" at bounding box center [749, 19] width 53 height 11
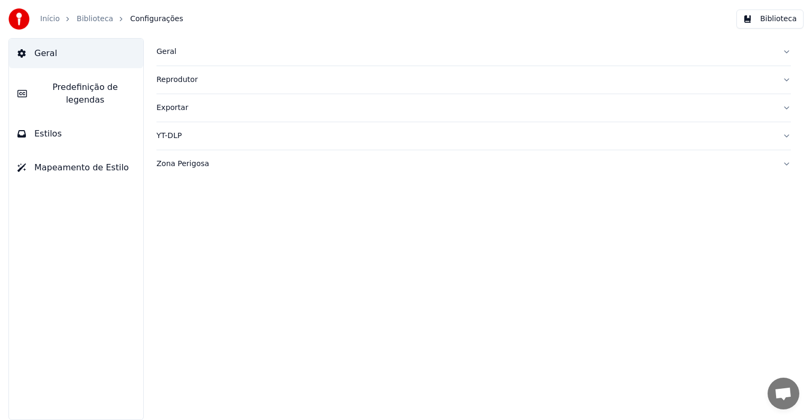
click at [57, 23] on link "Início" at bounding box center [50, 19] width 20 height 11
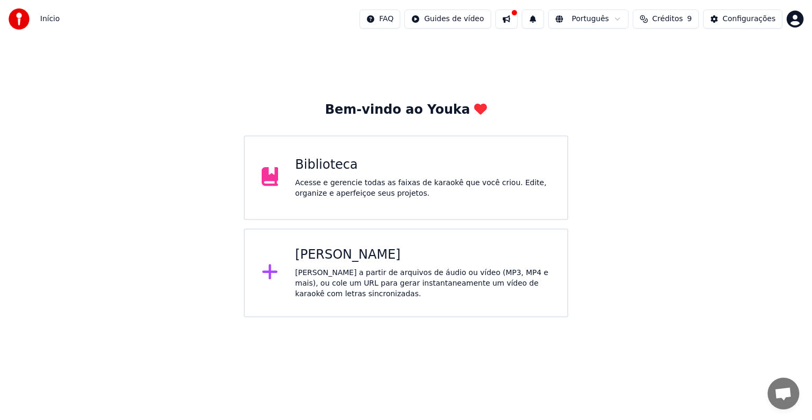
click at [648, 21] on button "Créditos 9" at bounding box center [666, 19] width 66 height 19
drag, startPoint x: 660, startPoint y: 53, endPoint x: 666, endPoint y: 66, distance: 14.2
click at [664, 63] on table "Recarregar Restante Expiração (dias) 15 9 31" at bounding box center [672, 60] width 159 height 40
drag, startPoint x: 666, startPoint y: 66, endPoint x: 694, endPoint y: 53, distance: 30.3
click at [667, 66] on td "9" at bounding box center [662, 70] width 41 height 19
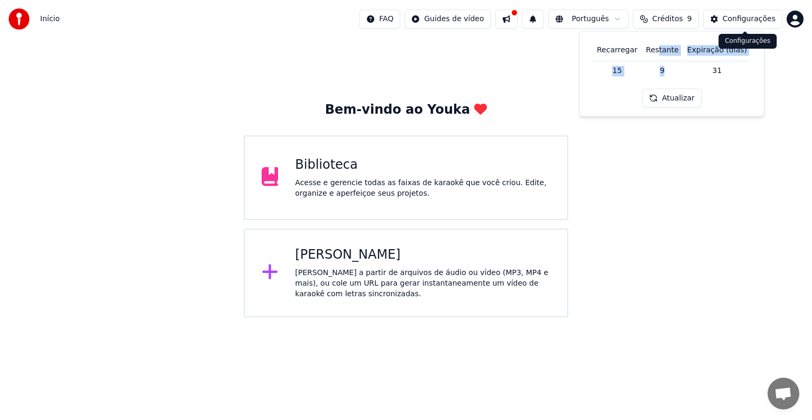
click at [727, 15] on div "Configurações" at bounding box center [749, 19] width 53 height 11
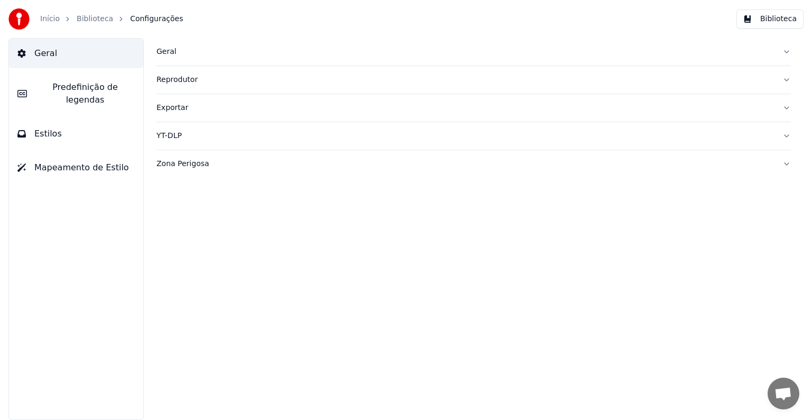
click at [52, 16] on link "Início" at bounding box center [50, 19] width 20 height 11
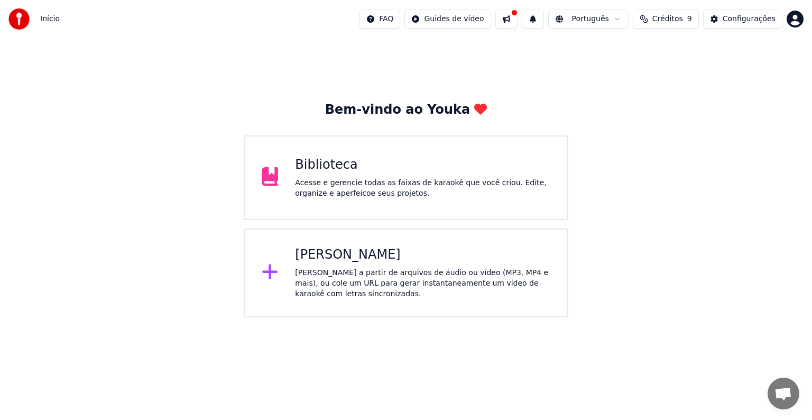
click at [421, 179] on div "Acesse e gerencie todas as faixas de karaokê que você criou. Edite, organize e …" at bounding box center [422, 188] width 255 height 21
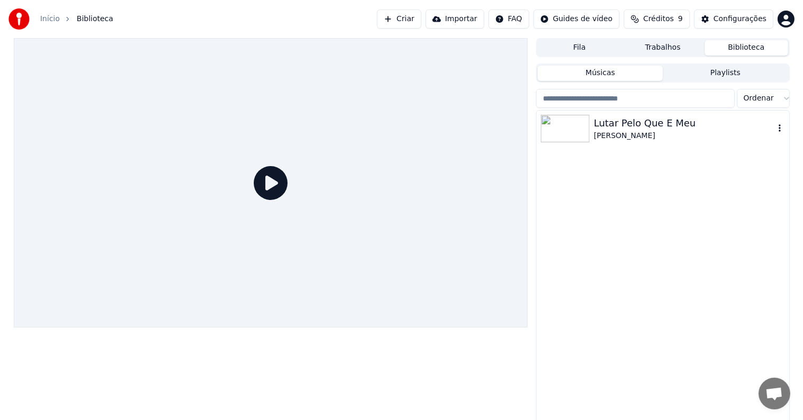
click at [779, 127] on icon "button" at bounding box center [780, 128] width 11 height 8
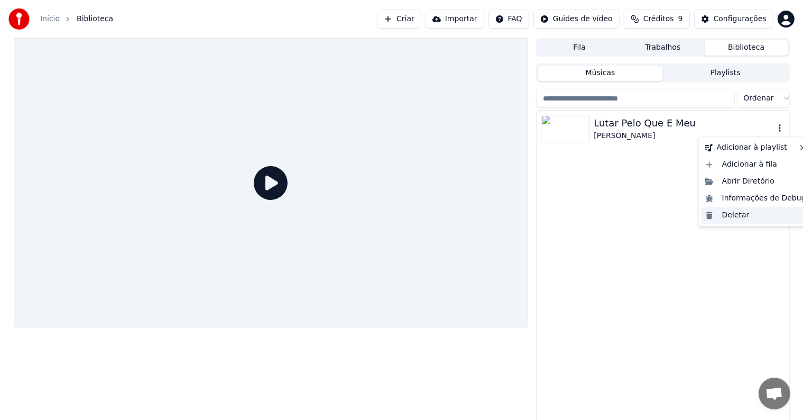
click at [746, 217] on div "Deletar" at bounding box center [755, 215] width 109 height 17
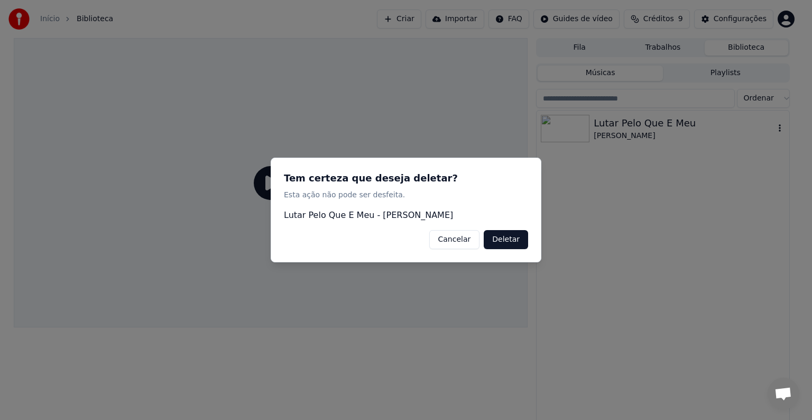
click at [502, 242] on button "Deletar" at bounding box center [506, 239] width 44 height 19
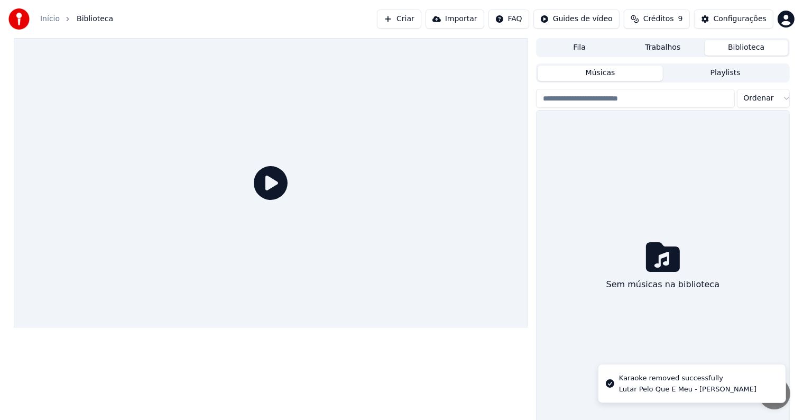
click at [705, 70] on button "Playlists" at bounding box center [725, 73] width 125 height 15
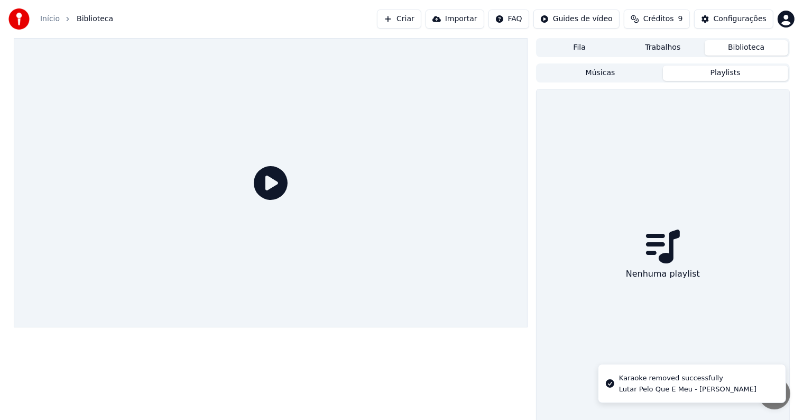
click at [656, 72] on button "Músicas" at bounding box center [600, 73] width 125 height 15
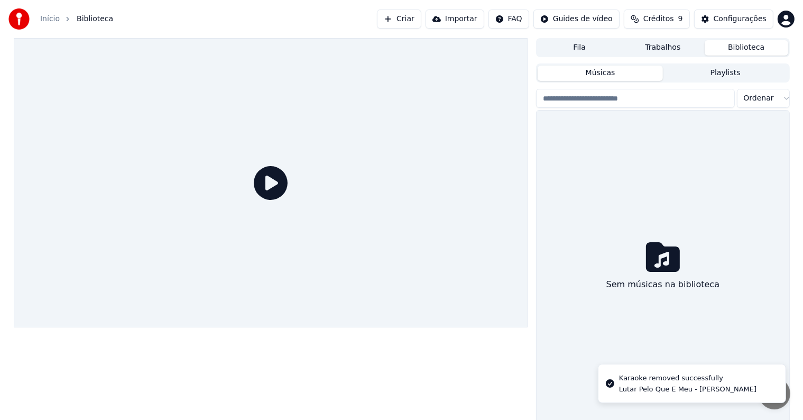
click at [661, 51] on button "Trabalhos" at bounding box center [663, 47] width 84 height 15
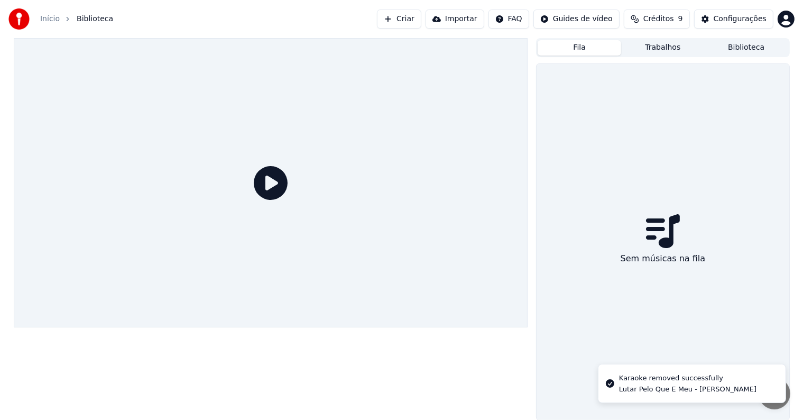
click at [587, 47] on button "Fila" at bounding box center [580, 47] width 84 height 15
click at [634, 48] on button "Trabalhos" at bounding box center [663, 47] width 84 height 15
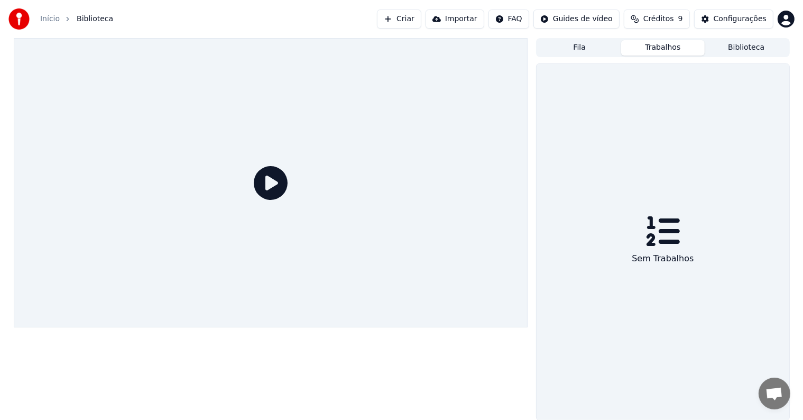
click at [48, 21] on link "Início" at bounding box center [50, 19] width 20 height 11
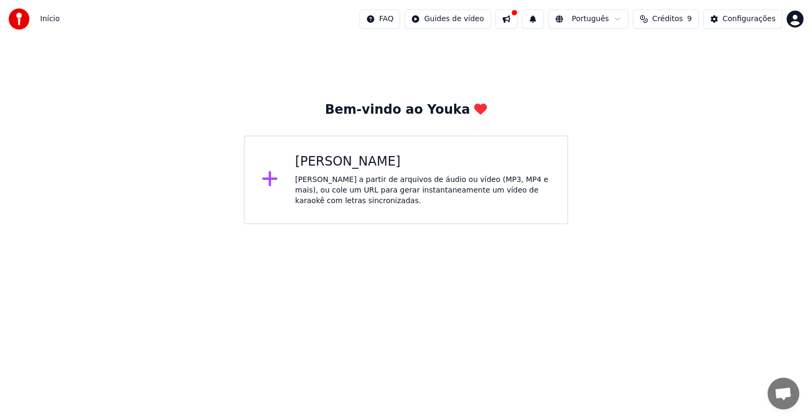
click at [392, 204] on div "[PERSON_NAME] a partir de arquivos de áudio ou vídeo (MP3, MP4 e mais), ou cole…" at bounding box center [422, 190] width 255 height 32
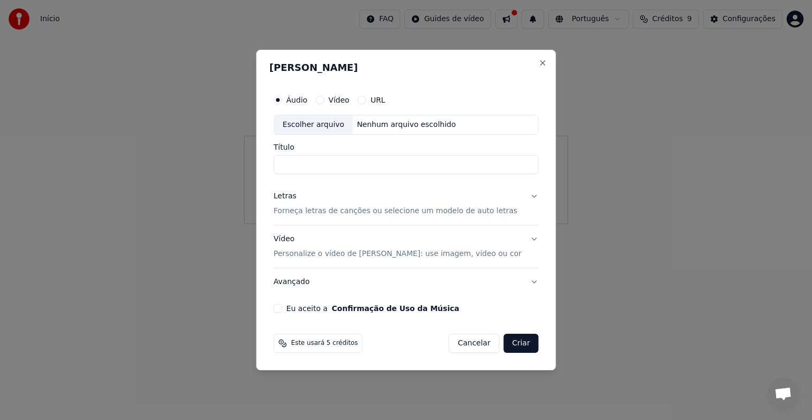
click at [465, 345] on button "Cancelar" at bounding box center [474, 343] width 51 height 19
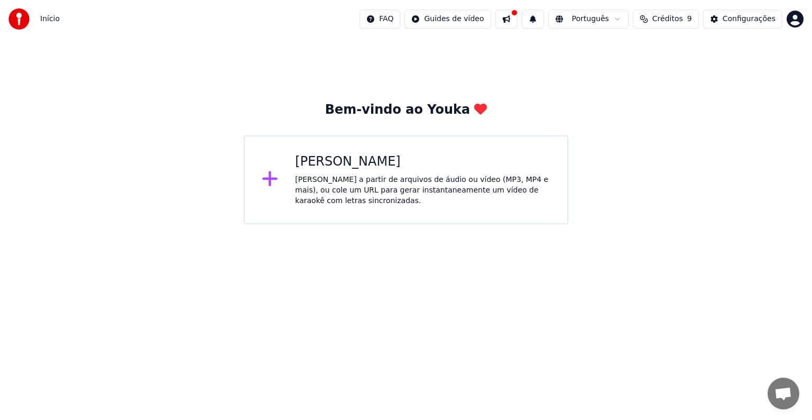
click at [373, 181] on div "[PERSON_NAME] a partir de arquivos de áudio ou vídeo (MP3, MP4 e mais), ou cole…" at bounding box center [422, 190] width 255 height 32
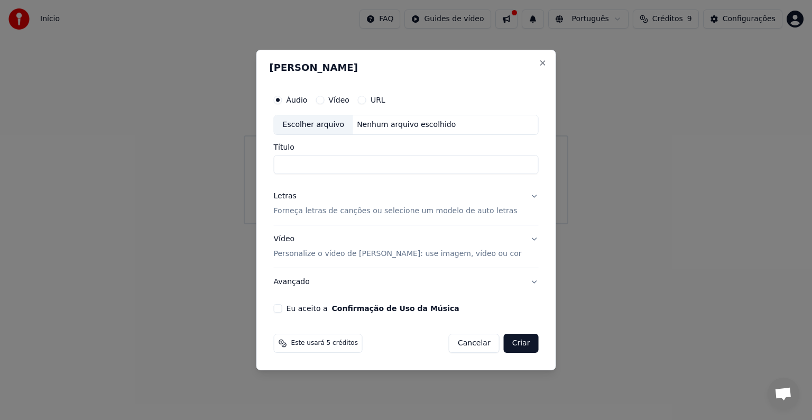
click at [324, 254] on p "Personalize o vídeo de [PERSON_NAME]: use imagem, vídeo ou cor" at bounding box center [398, 253] width 248 height 11
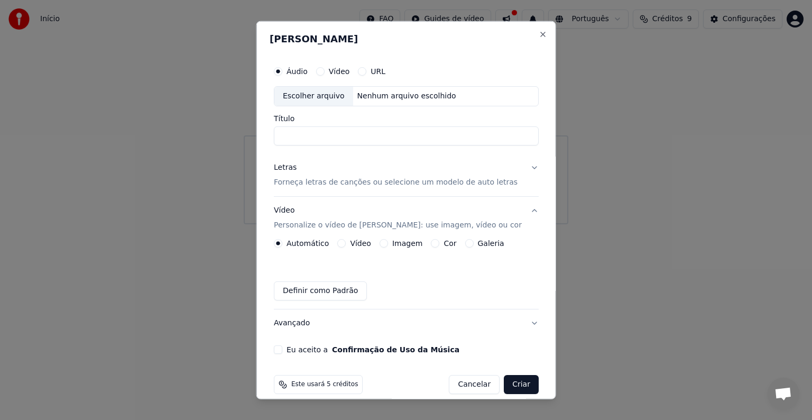
click at [344, 98] on div "Escolher arquivo" at bounding box center [313, 96] width 79 height 19
drag, startPoint x: 341, startPoint y: 135, endPoint x: 205, endPoint y: 137, distance: 136.4
click at [205, 137] on body "**********" at bounding box center [406, 112] width 812 height 224
click at [337, 136] on input "**********" at bounding box center [406, 135] width 265 height 19
click at [435, 139] on input "**********" at bounding box center [406, 135] width 265 height 19
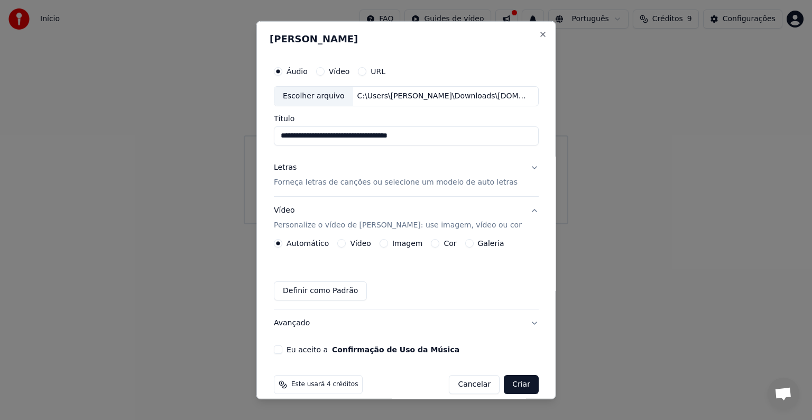
type input "**********"
click at [348, 184] on p "Forneça letras de canções ou selecione um modelo de auto letras" at bounding box center [396, 182] width 244 height 11
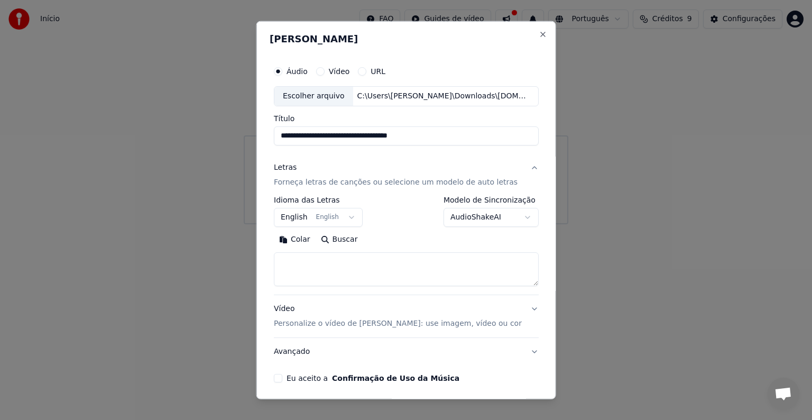
click at [312, 220] on button "English English" at bounding box center [318, 217] width 89 height 19
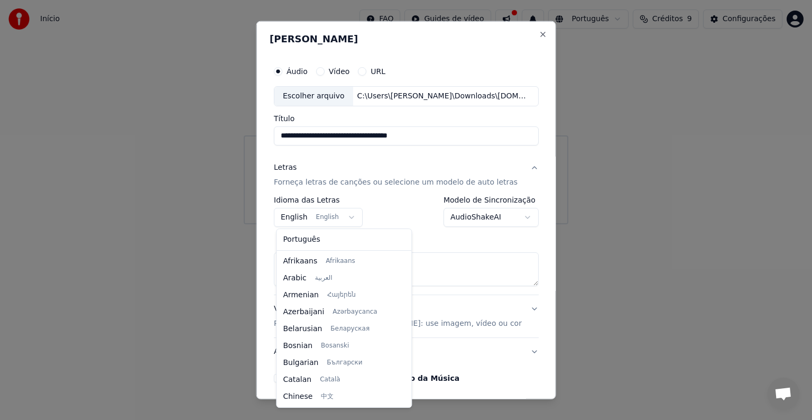
scroll to position [85, 0]
select select "**"
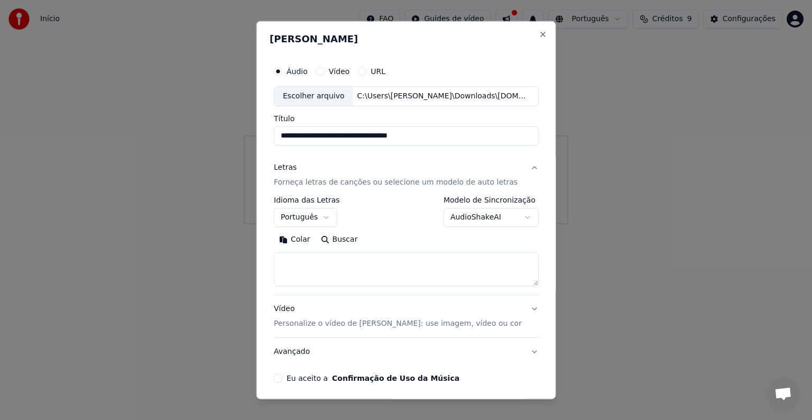
drag, startPoint x: 345, startPoint y: 247, endPoint x: 348, endPoint y: 242, distance: 6.6
click at [345, 246] on div "Colar Buscar" at bounding box center [406, 258] width 265 height 55
click at [349, 241] on button "Buscar" at bounding box center [339, 239] width 48 height 17
type textarea "**********"
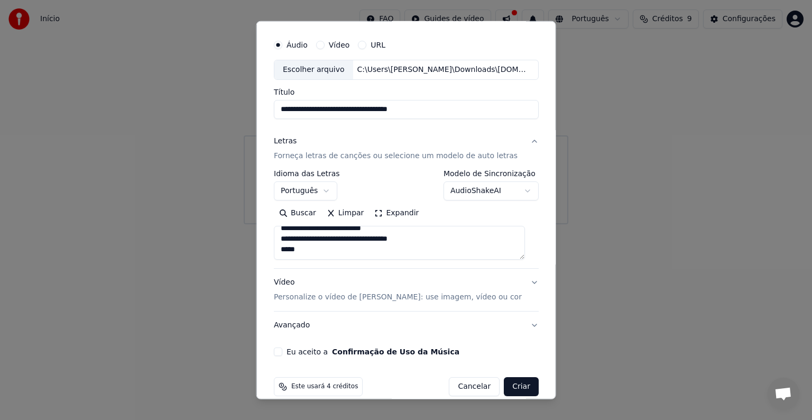
scroll to position [40, 0]
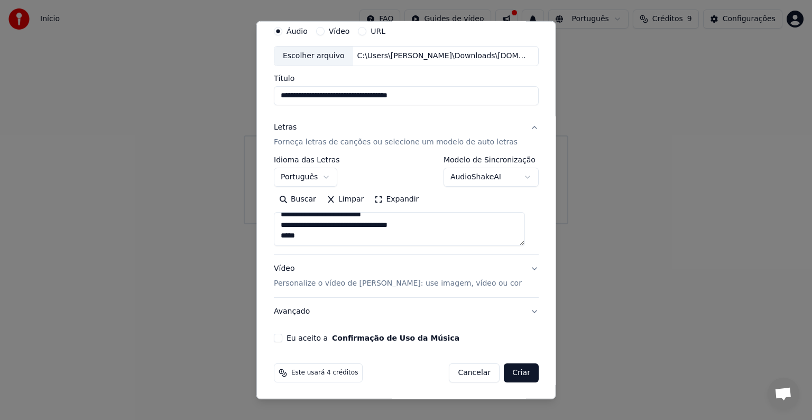
click at [421, 283] on p "Personalize o vídeo de [PERSON_NAME]: use imagem, vídeo ou cor" at bounding box center [398, 283] width 248 height 11
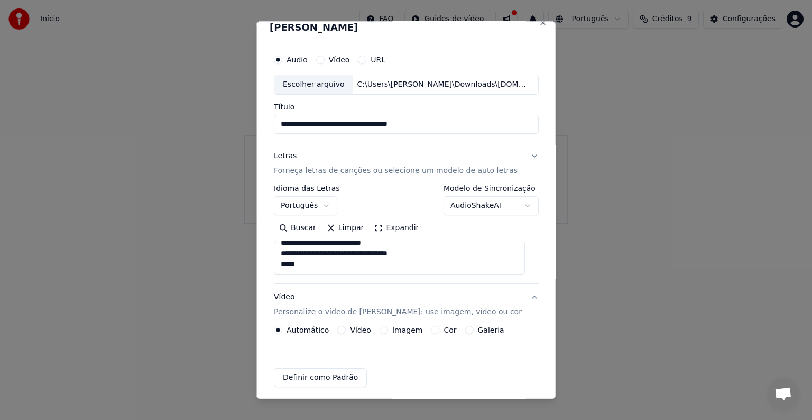
scroll to position [12, 0]
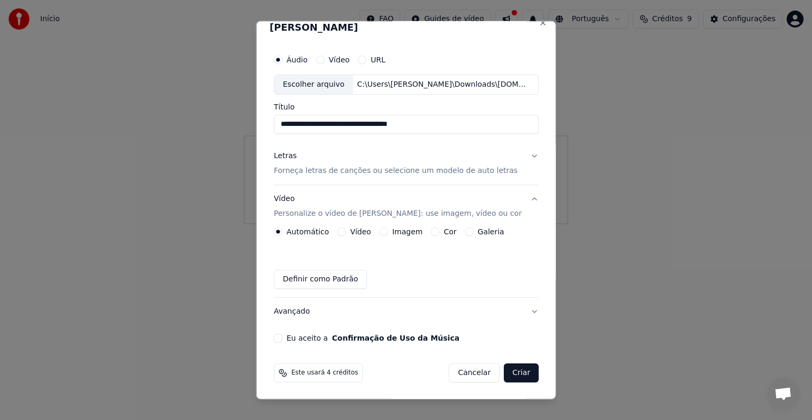
click at [404, 235] on label "Imagem" at bounding box center [407, 231] width 30 height 7
click at [388, 235] on button "Imagem" at bounding box center [383, 231] width 8 height 8
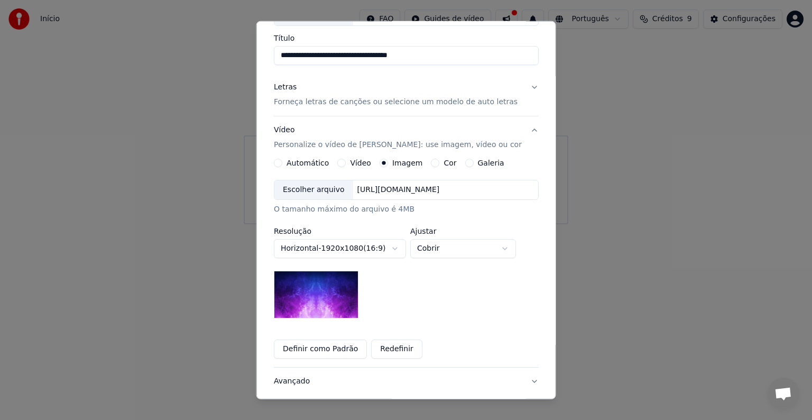
scroll to position [150, 0]
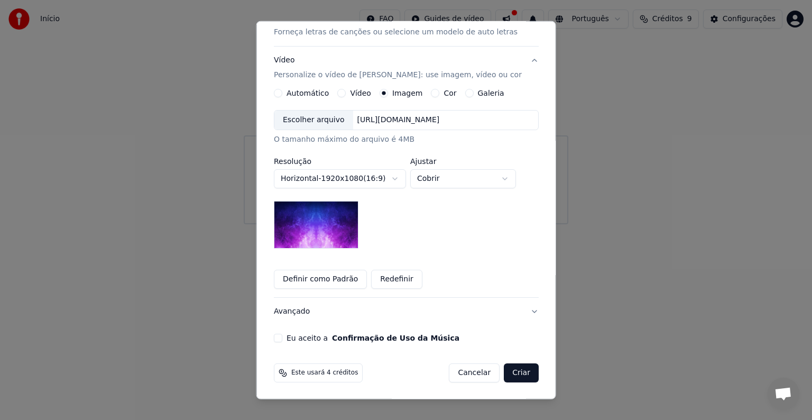
click at [335, 121] on div "Escolher arquivo" at bounding box center [313, 119] width 79 height 19
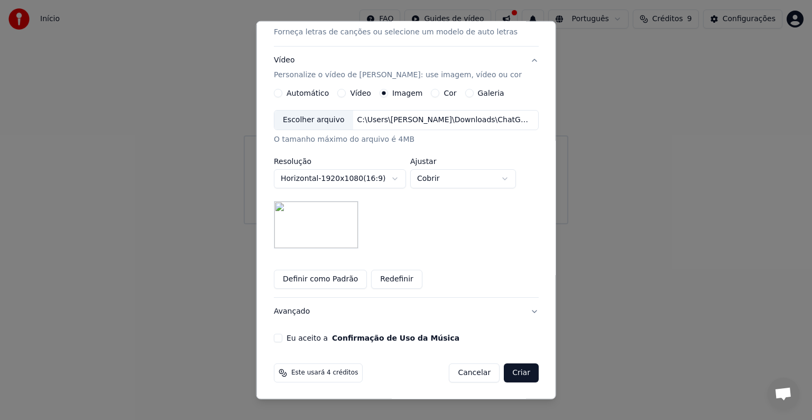
click at [302, 282] on button "Definir como Padrão" at bounding box center [320, 279] width 93 height 19
click at [300, 337] on label "Eu aceito a Confirmação de Uso da Música" at bounding box center [373, 337] width 173 height 7
click at [282, 337] on button "Eu aceito a Confirmação de Uso da Música" at bounding box center [278, 338] width 8 height 8
click at [497, 186] on body "**********" at bounding box center [406, 112] width 812 height 224
click at [507, 224] on body "**********" at bounding box center [406, 112] width 812 height 224
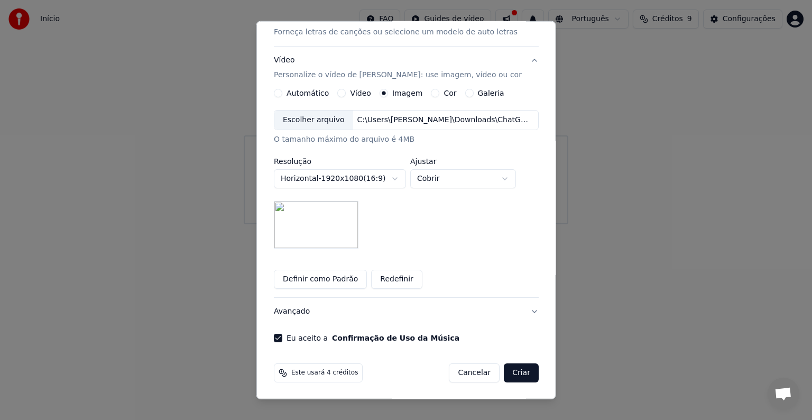
drag, startPoint x: 510, startPoint y: 379, endPoint x: 517, endPoint y: 373, distance: 9.4
click at [511, 379] on button "Criar" at bounding box center [521, 372] width 35 height 19
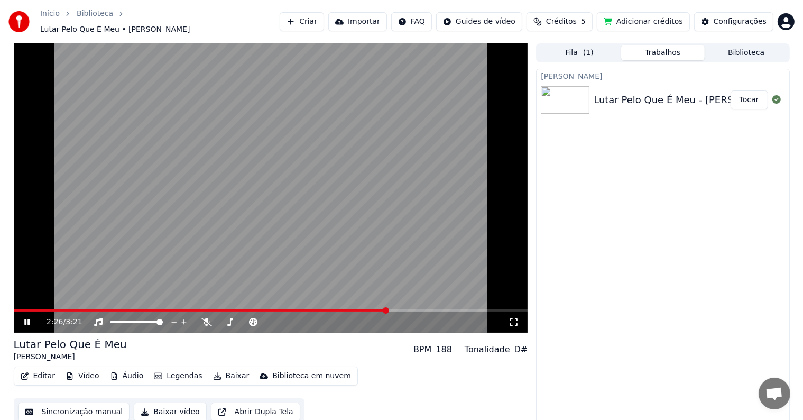
click at [363, 217] on video at bounding box center [271, 187] width 514 height 289
